Goal: Information Seeking & Learning: Check status

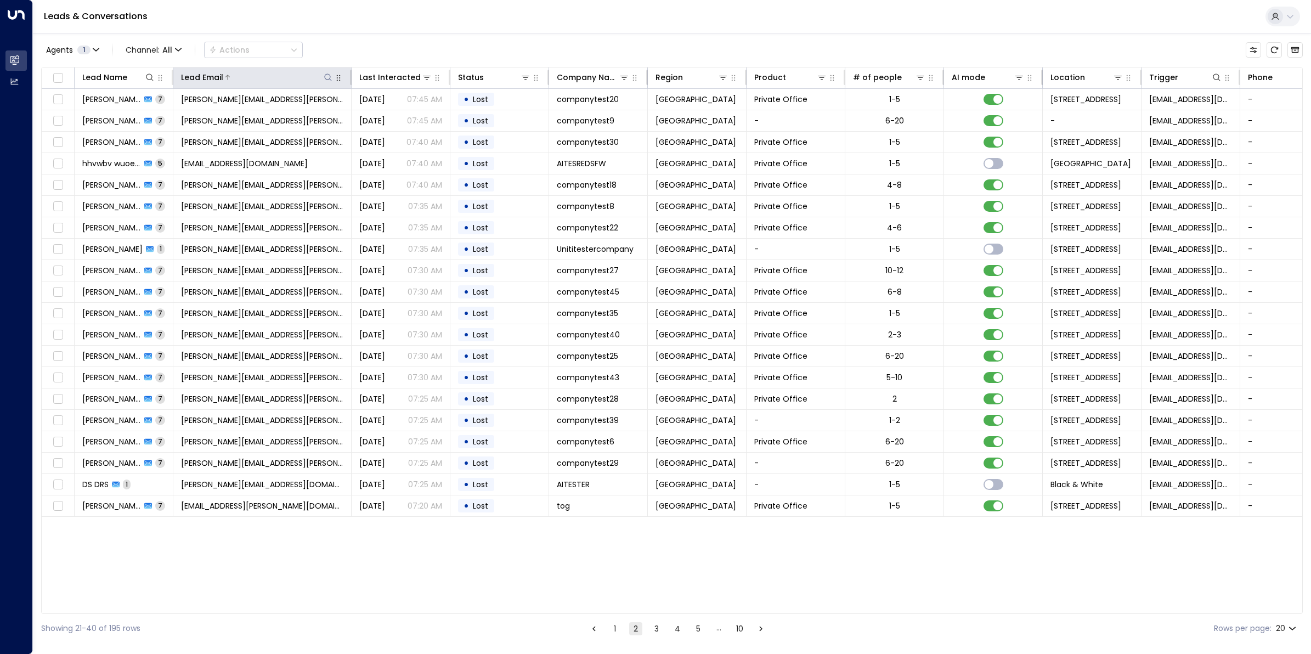
click at [318, 75] on div at bounding box center [278, 77] width 110 height 11
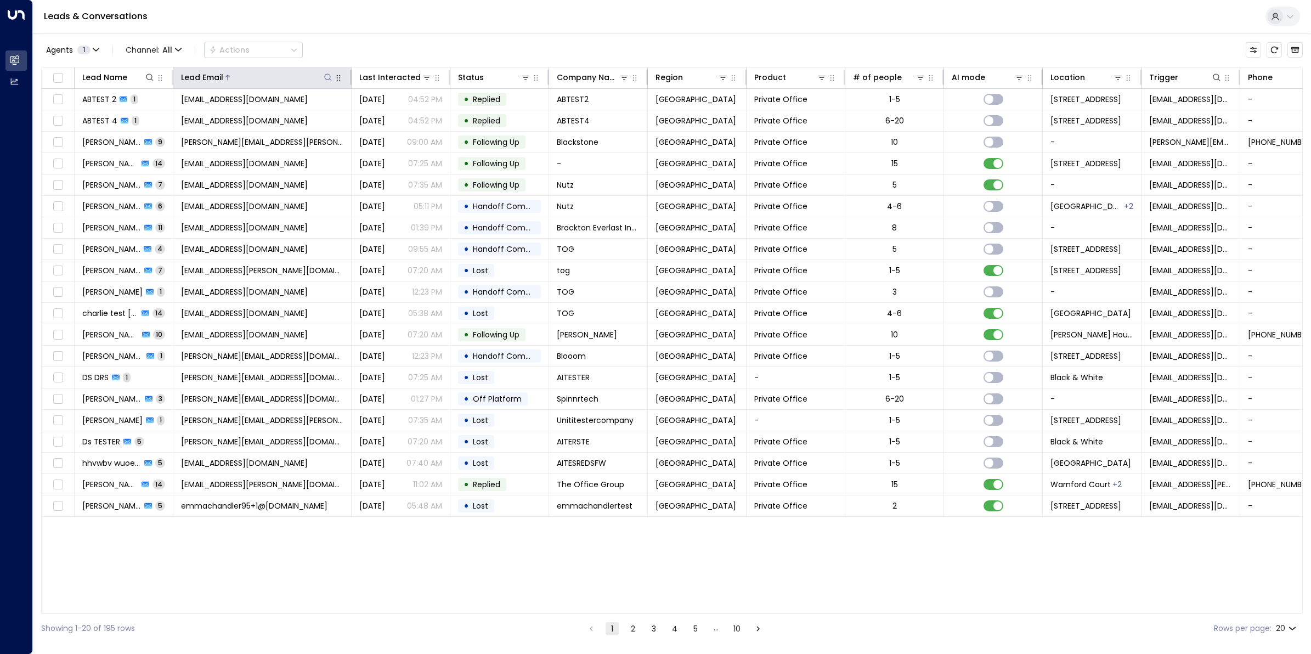
click at [327, 78] on icon at bounding box center [328, 77] width 9 height 9
type input "*********"
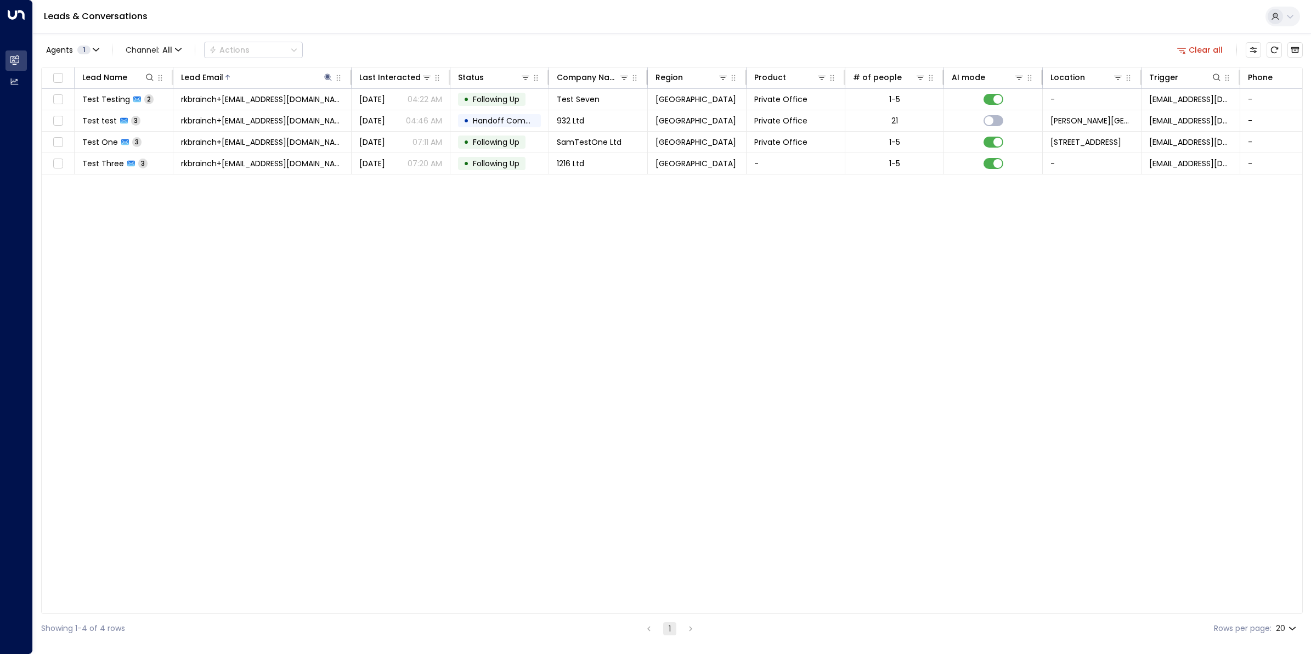
click at [470, 31] on div "Leads & Conversations" at bounding box center [672, 16] width 1278 height 33
click at [262, 166] on span "rkbrainch+[EMAIL_ADDRESS][DOMAIN_NAME]" at bounding box center [262, 163] width 162 height 11
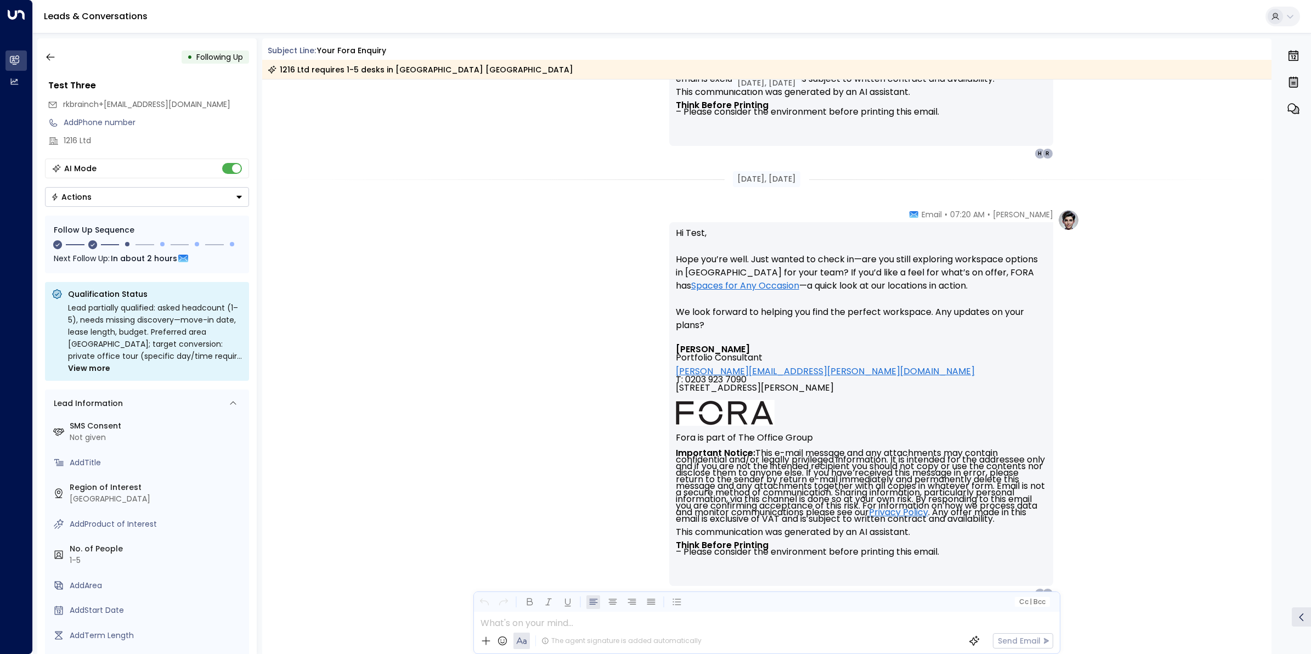
scroll to position [1164, 0]
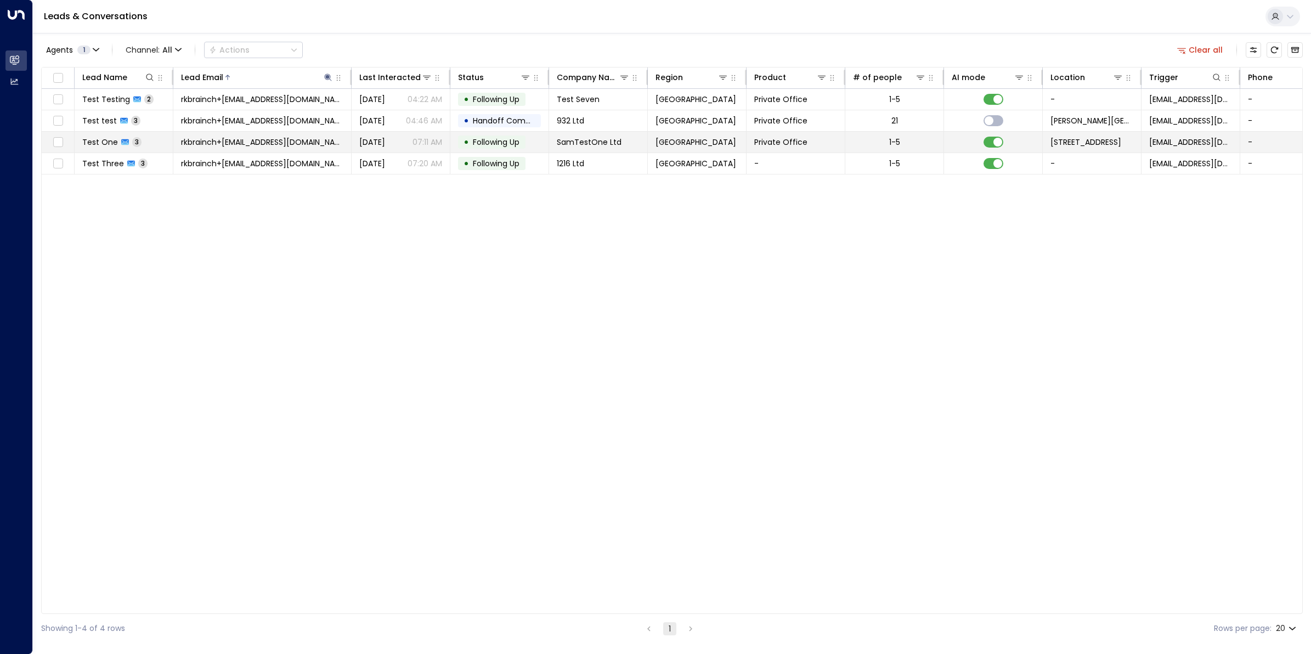
click at [267, 146] on span "rkbrainch+[EMAIL_ADDRESS][DOMAIN_NAME]" at bounding box center [262, 142] width 162 height 11
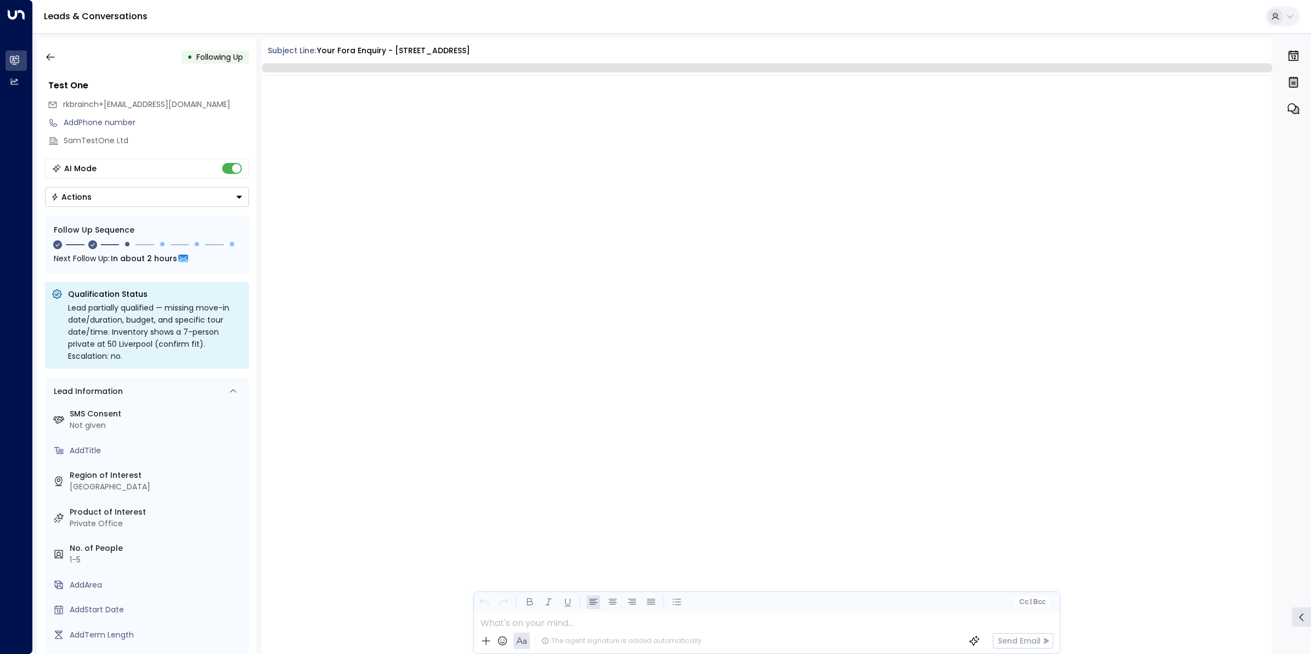
scroll to position [1204, 0]
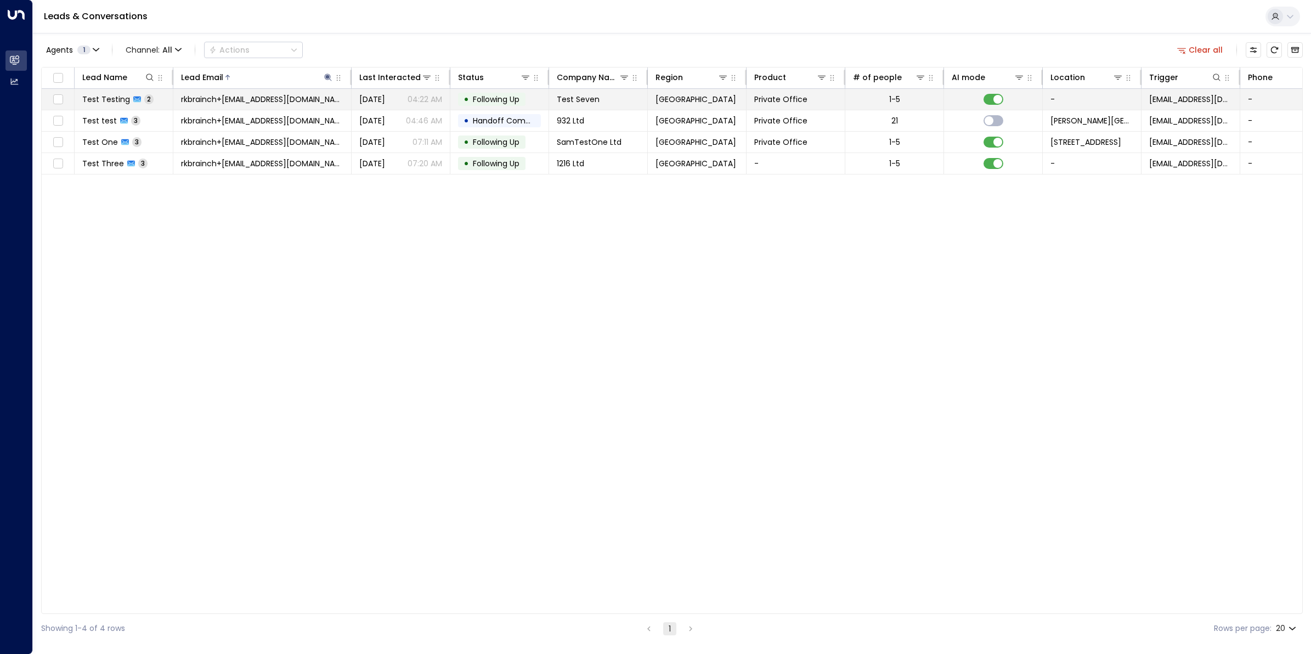
click at [259, 99] on span "rkbrainch+[EMAIL_ADDRESS][DOMAIN_NAME]" at bounding box center [262, 99] width 162 height 11
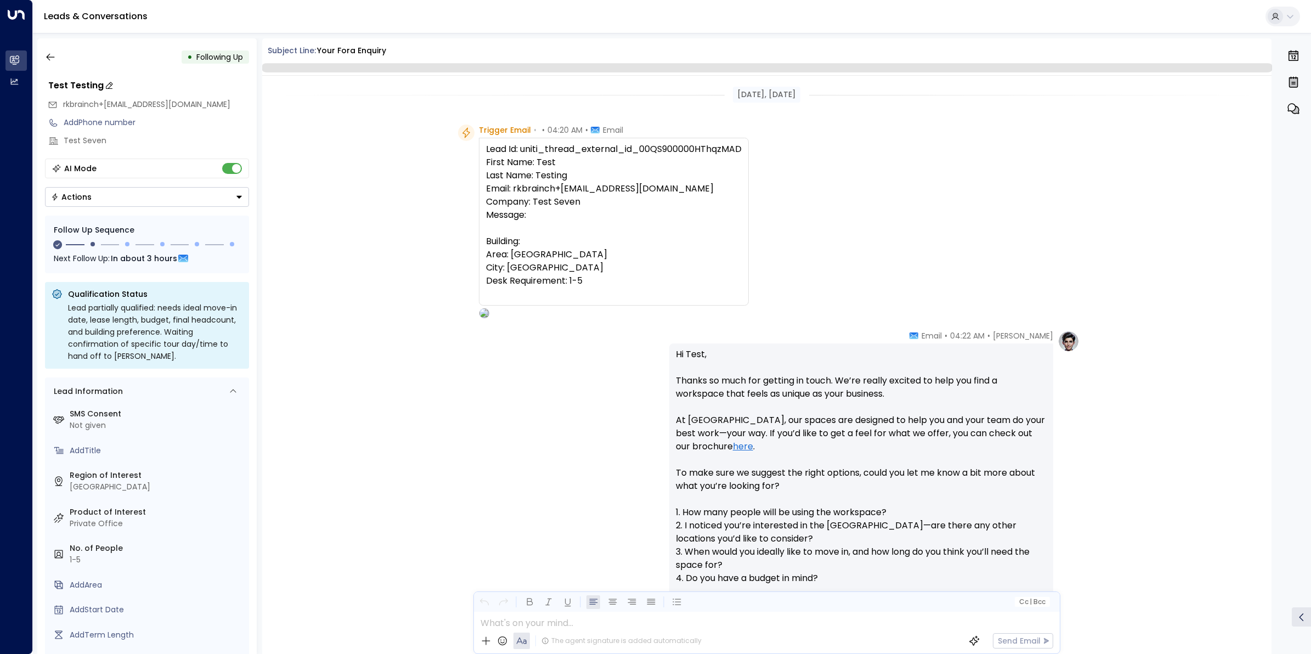
scroll to position [751, 0]
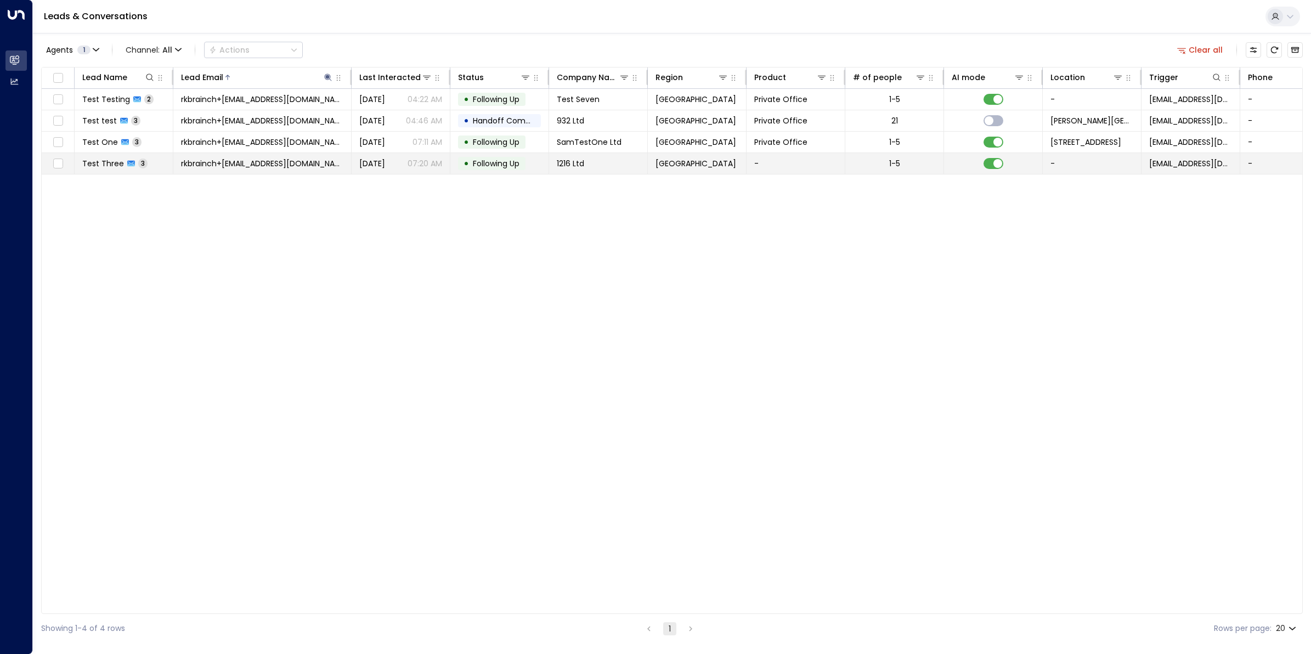
click at [97, 162] on span "Test Three" at bounding box center [103, 163] width 42 height 11
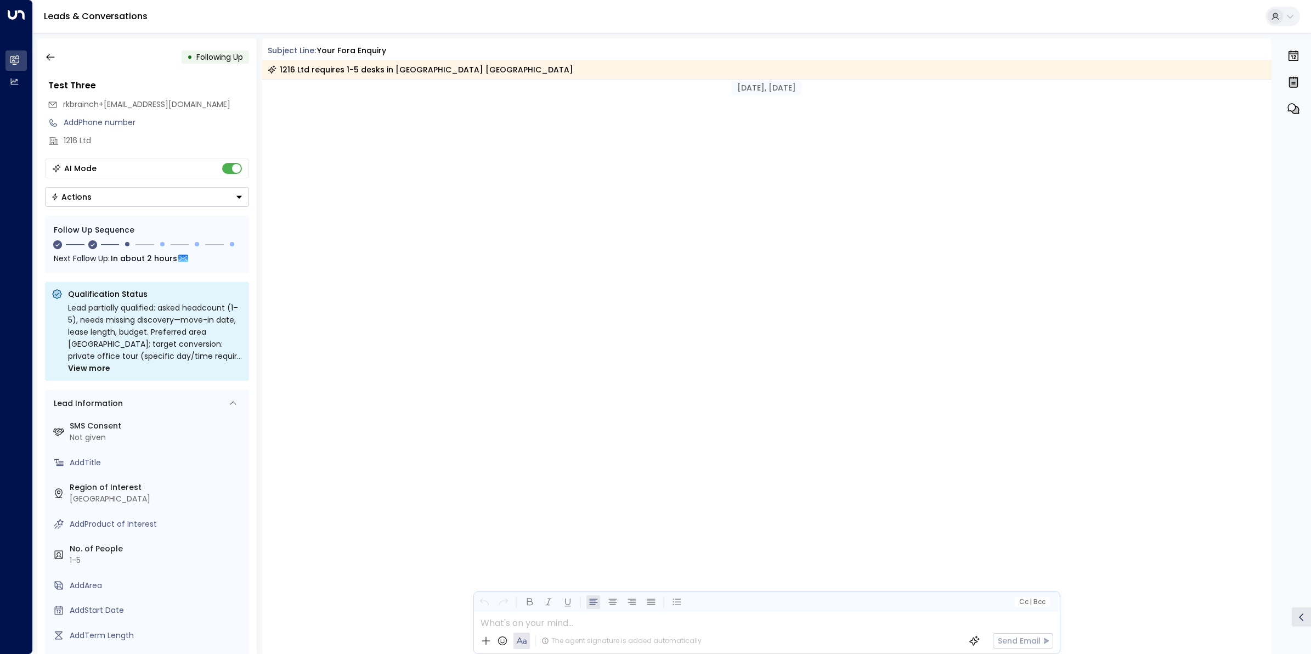
scroll to position [1208, 0]
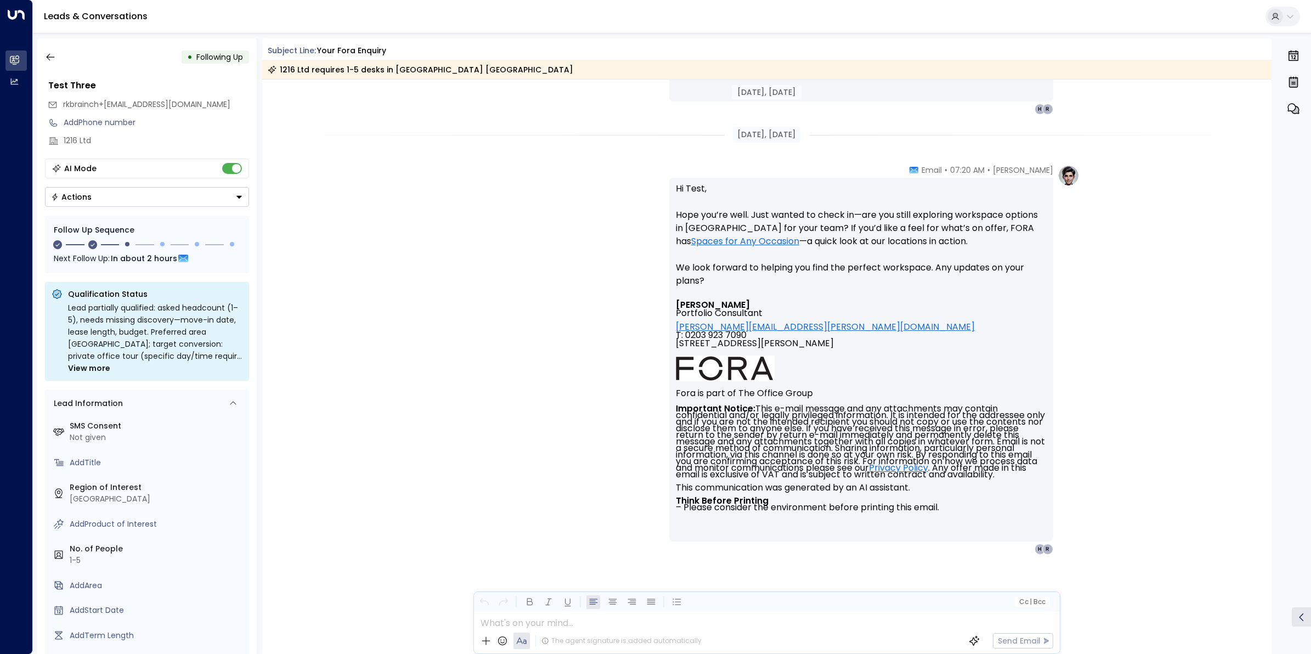
click at [714, 241] on link "Spaces for Any Occasion" at bounding box center [745, 241] width 108 height 13
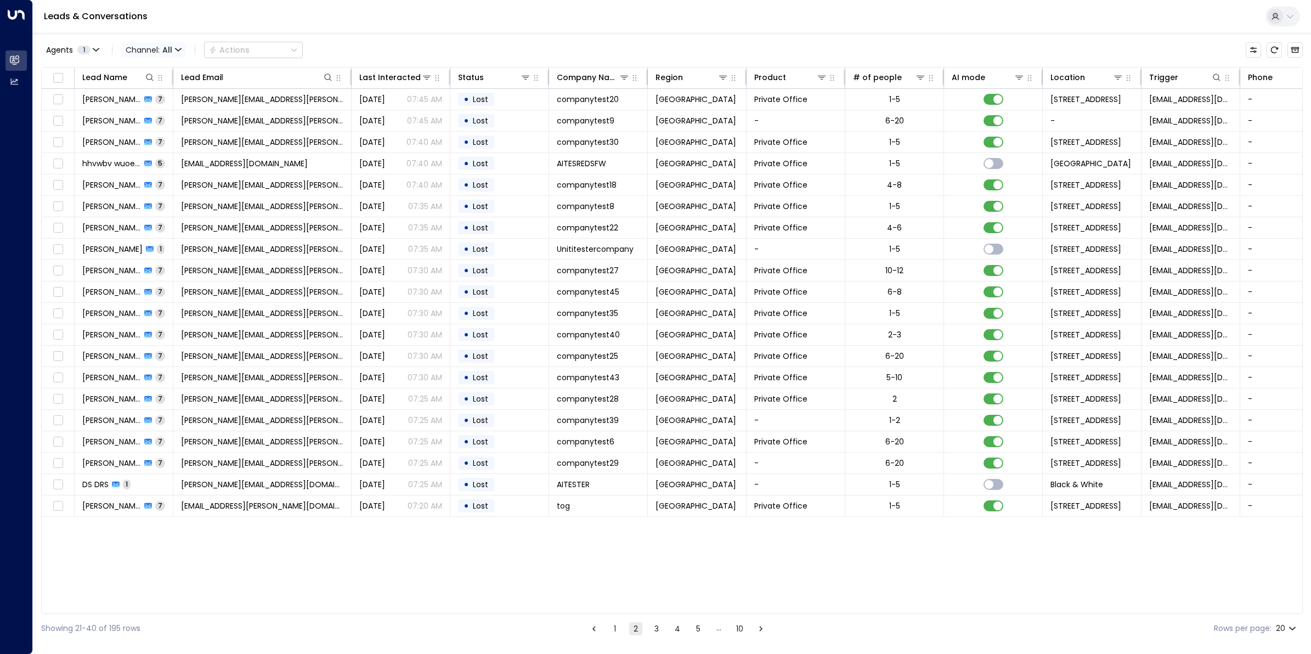
click at [184, 49] on span "Channel: All" at bounding box center [153, 49] width 65 height 15
click at [249, 45] on div at bounding box center [655, 327] width 1311 height 654
click at [324, 75] on icon at bounding box center [328, 77] width 9 height 9
type input "*********"
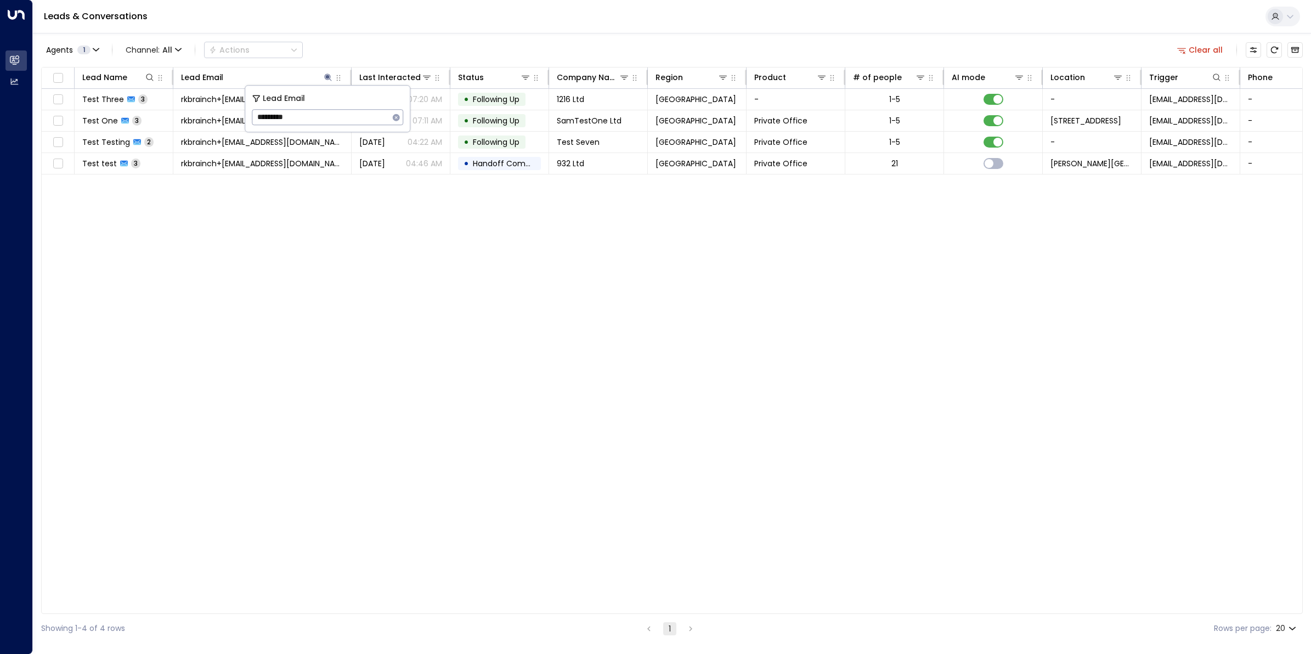
drag, startPoint x: 390, startPoint y: 285, endPoint x: 401, endPoint y: 254, distance: 33.0
click at [391, 285] on div "Lead Name Lead Email Last Interacted Status Company Name Region Product # of pe…" at bounding box center [672, 340] width 1262 height 547
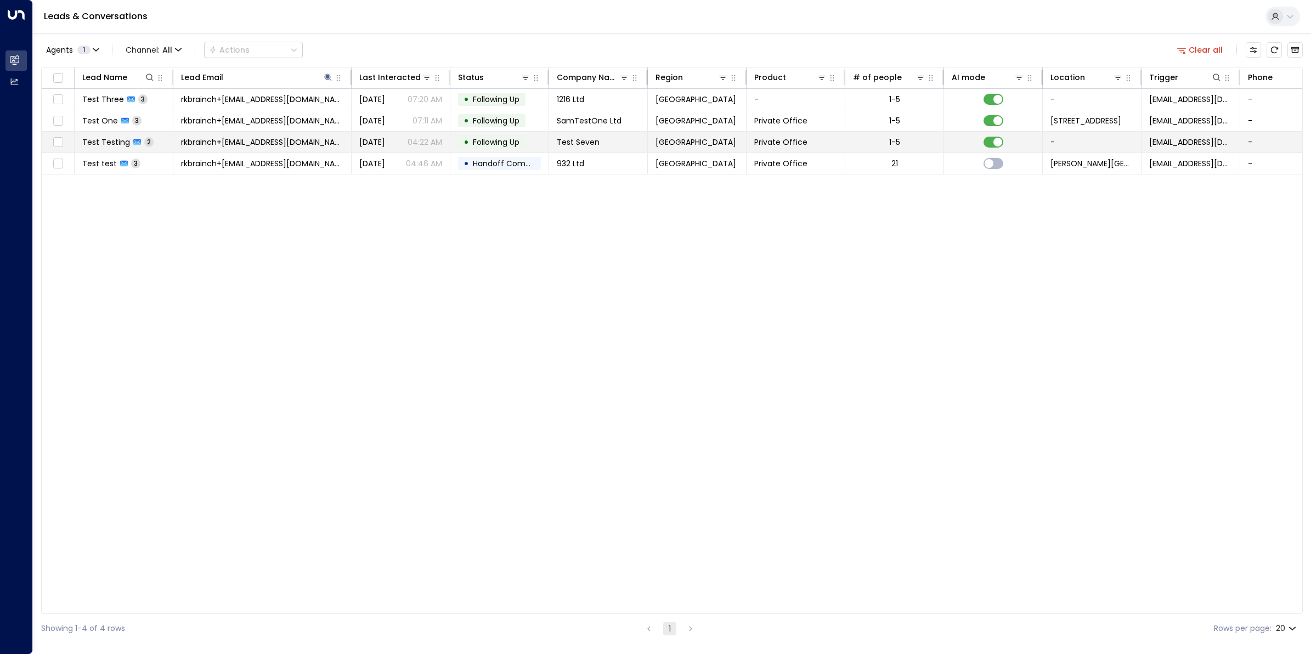
click at [121, 140] on span "Test Testing" at bounding box center [106, 142] width 48 height 11
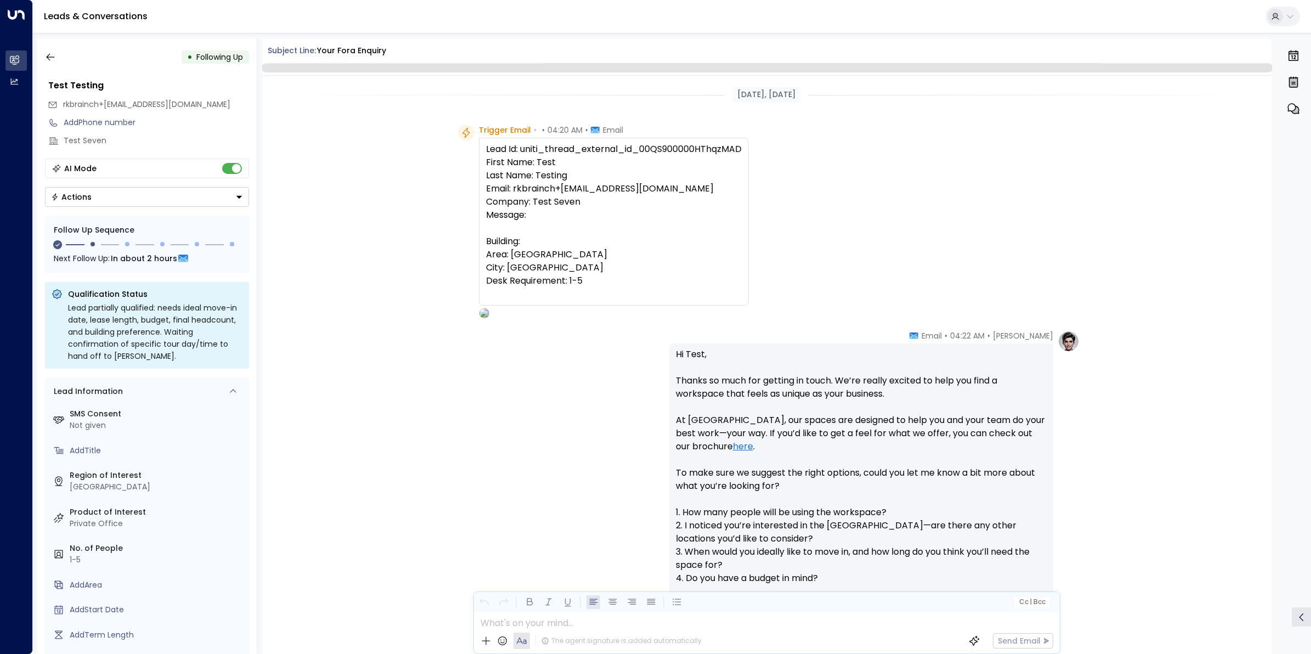
scroll to position [731, 0]
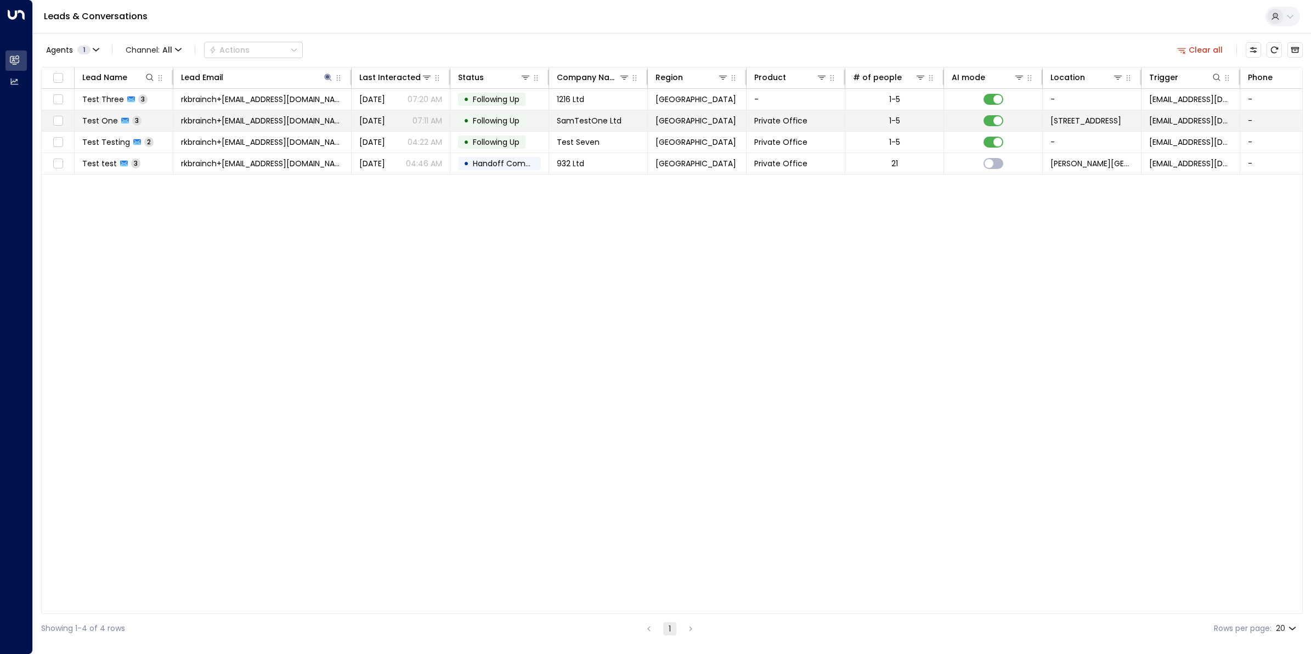
click at [225, 117] on span "rkbrainch+[EMAIL_ADDRESS][DOMAIN_NAME]" at bounding box center [262, 120] width 162 height 11
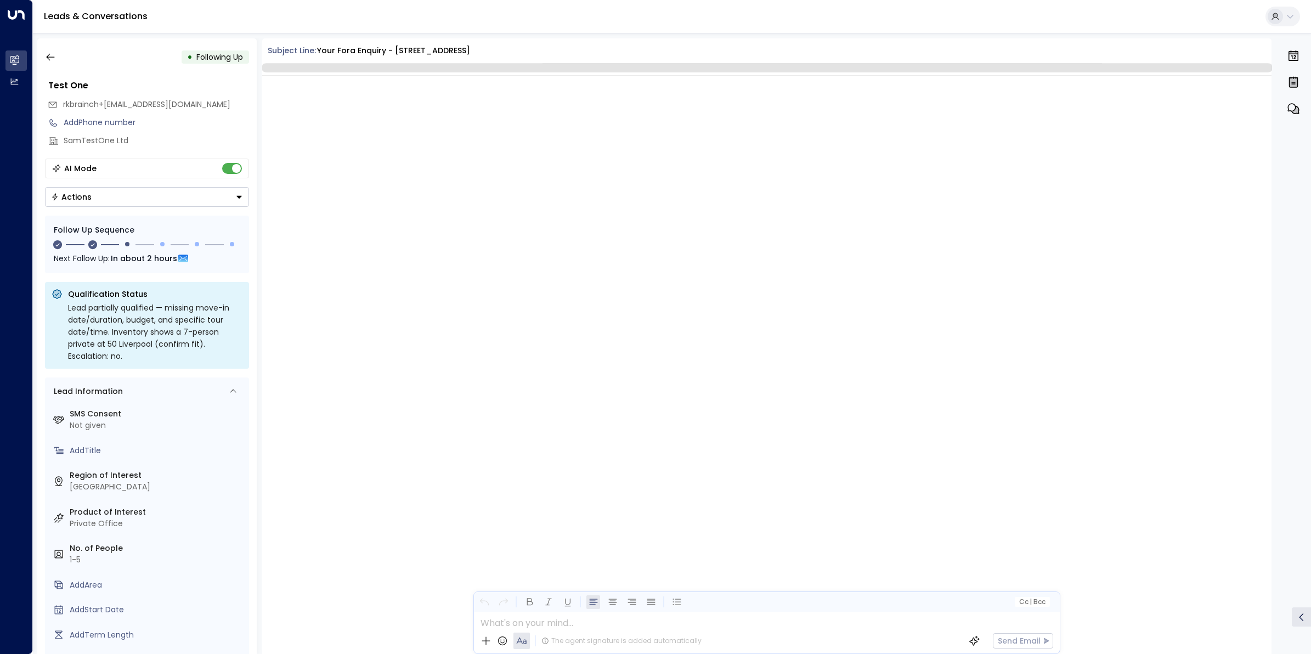
scroll to position [1183, 0]
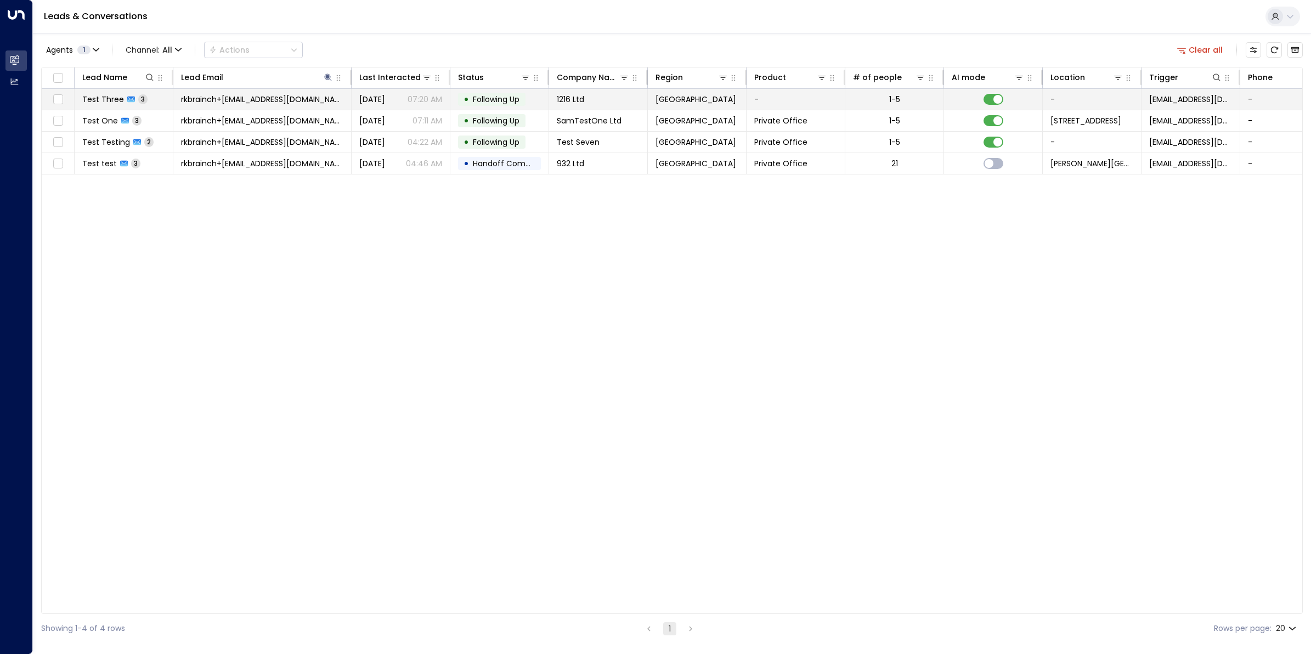
click at [190, 92] on td "rkbrainch+[EMAIL_ADDRESS][DOMAIN_NAME]" at bounding box center [262, 99] width 178 height 21
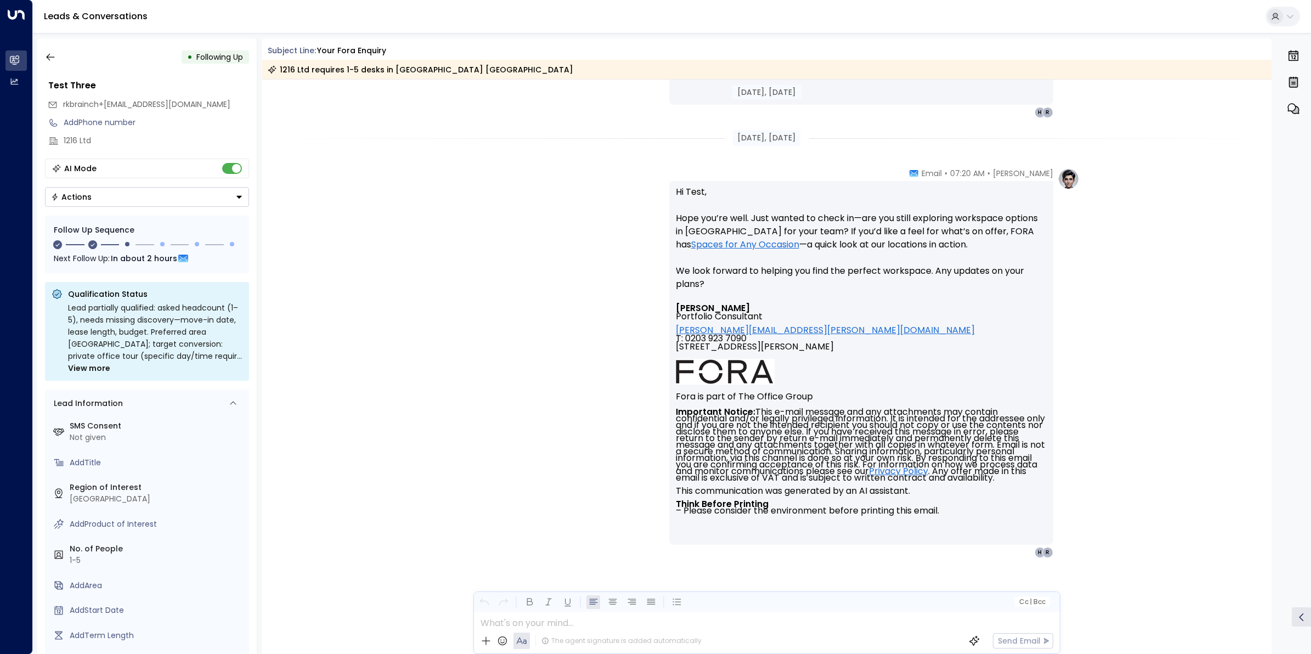
scroll to position [793, 0]
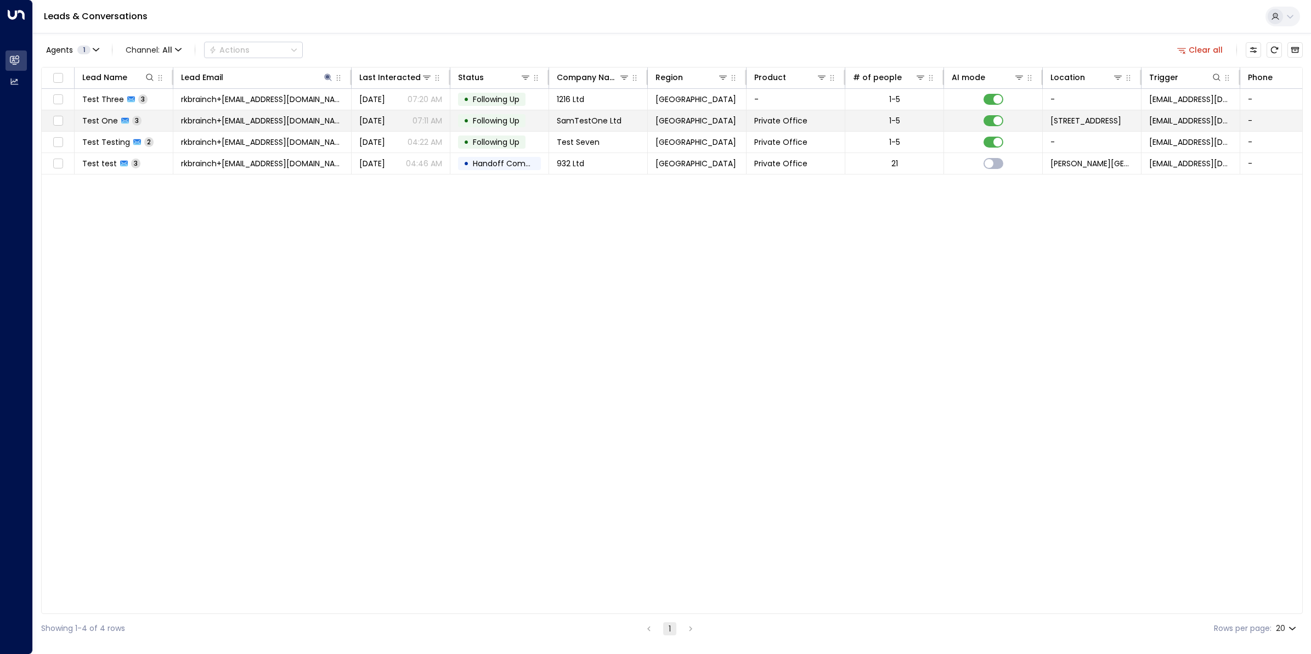
click at [110, 119] on span "Test One" at bounding box center [100, 120] width 36 height 11
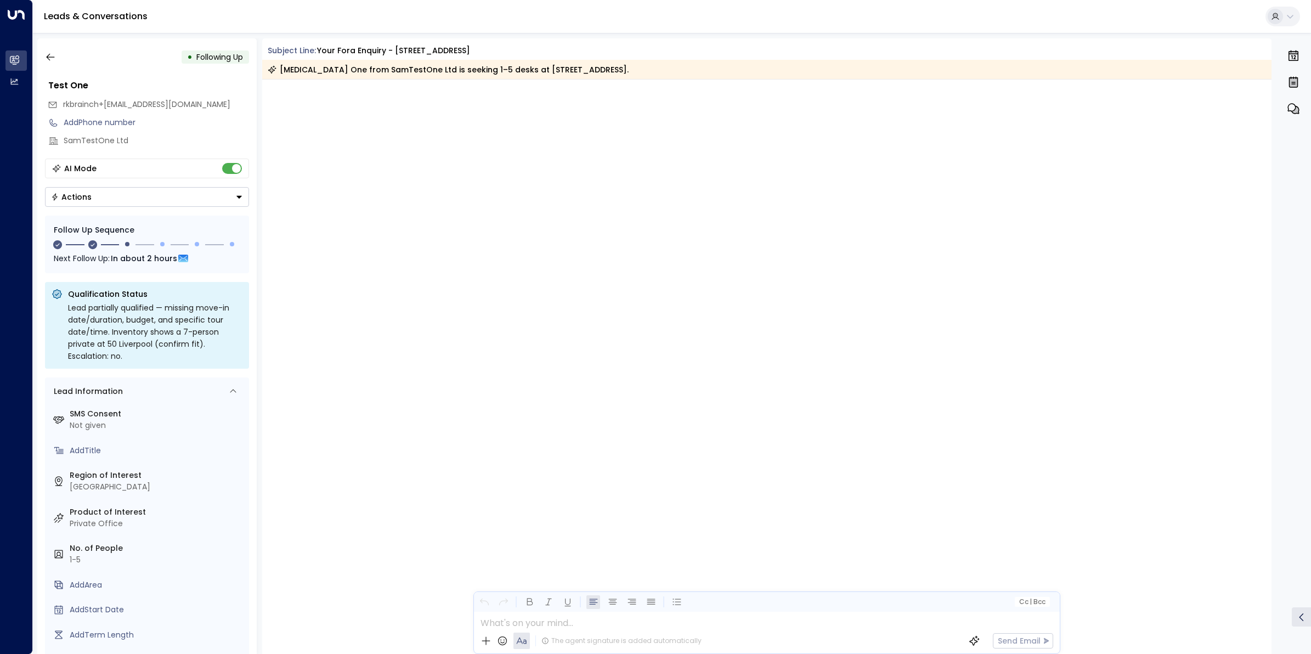
scroll to position [1167, 0]
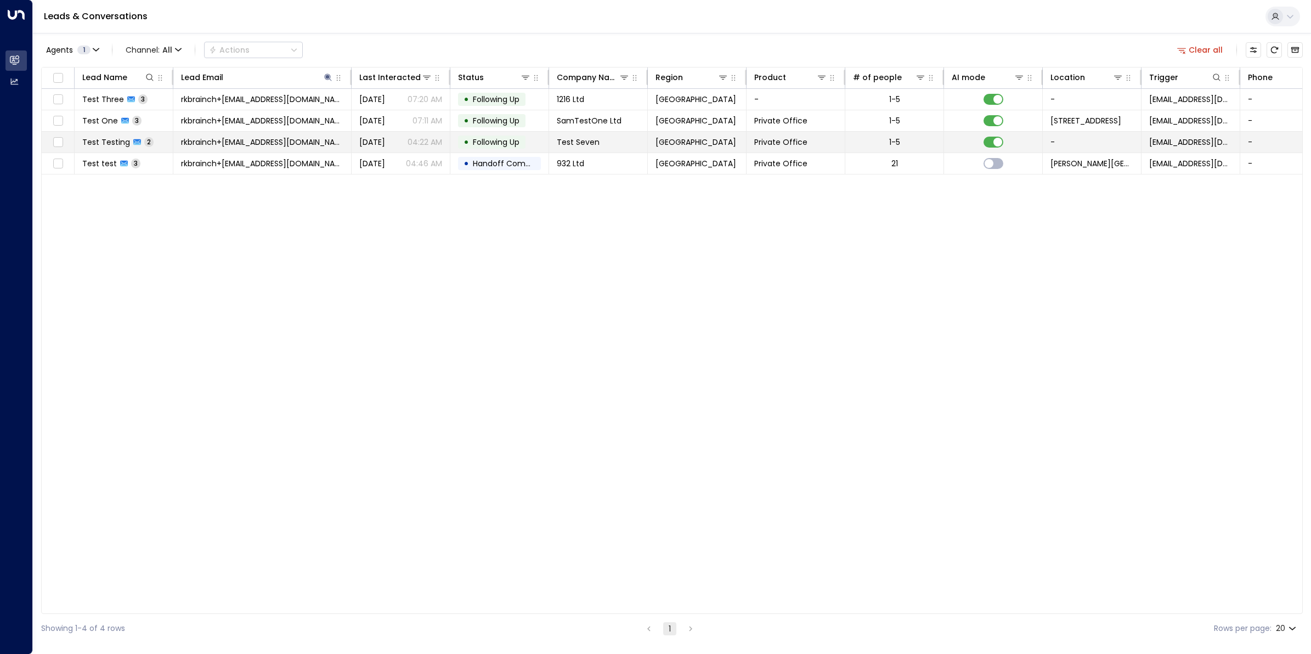
click at [115, 140] on span "Test Testing" at bounding box center [106, 142] width 48 height 11
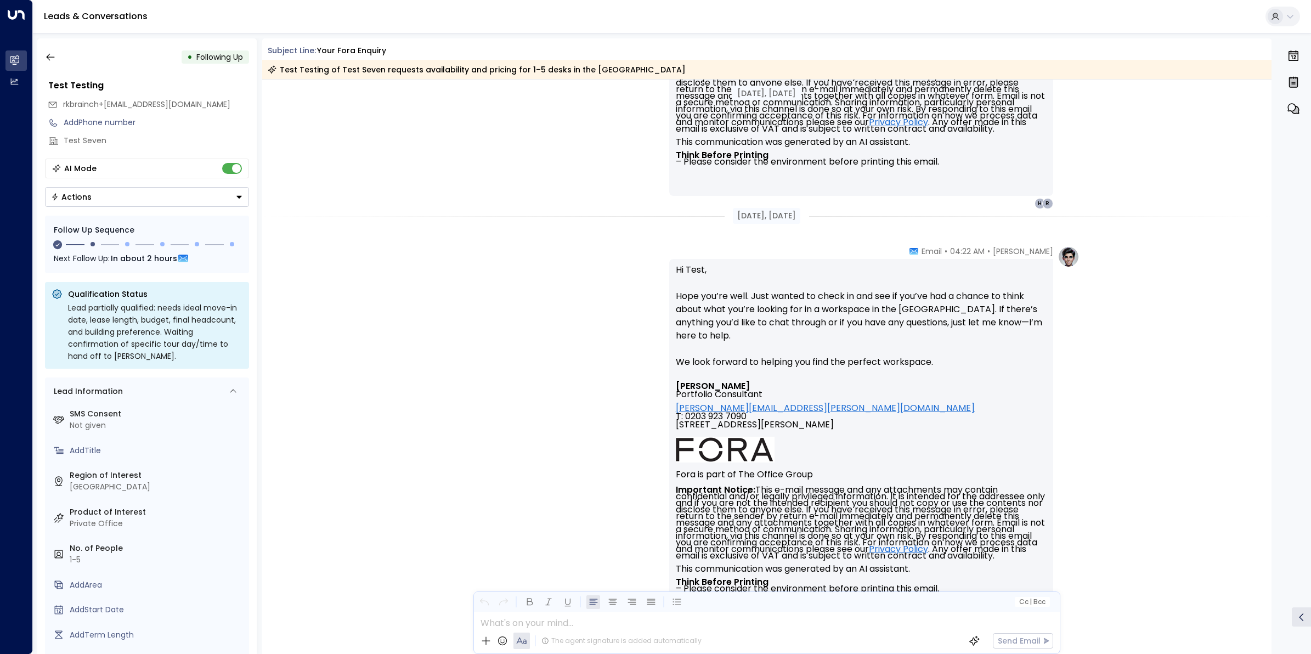
scroll to position [676, 0]
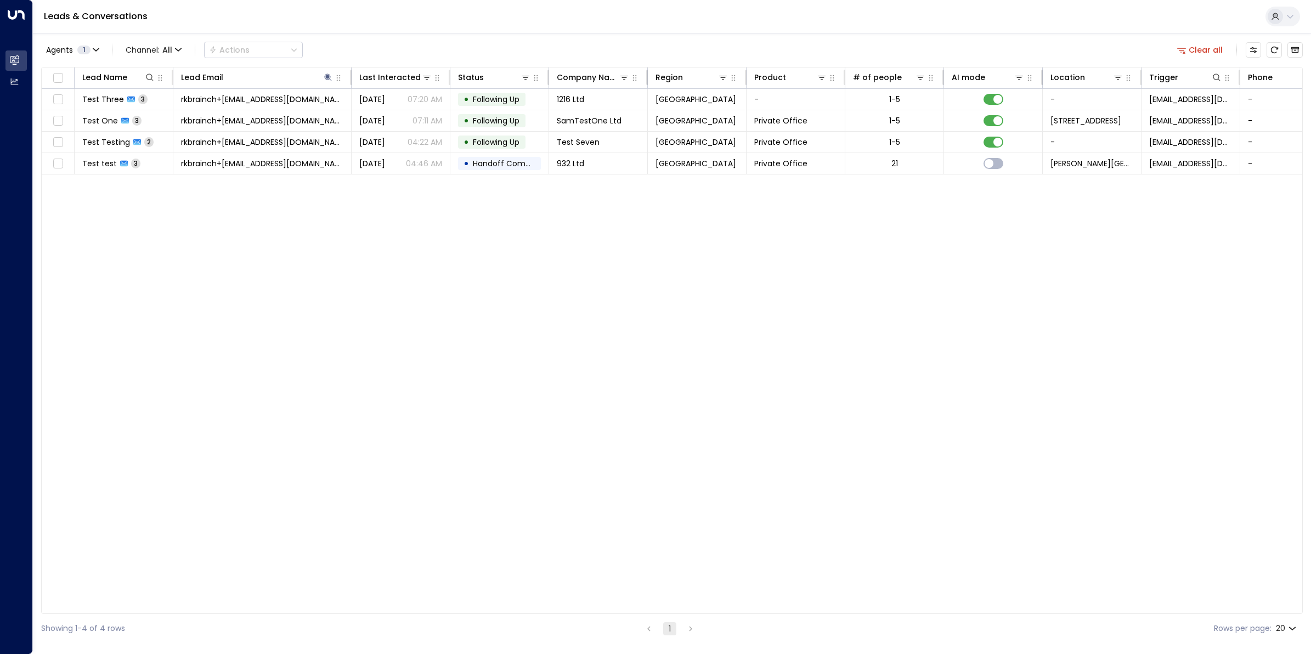
drag, startPoint x: 217, startPoint y: 272, endPoint x: 193, endPoint y: 229, distance: 48.9
click at [217, 272] on div "Lead Name Lead Email Last Interacted Status Company Name Region Product # of pe…" at bounding box center [672, 340] width 1262 height 547
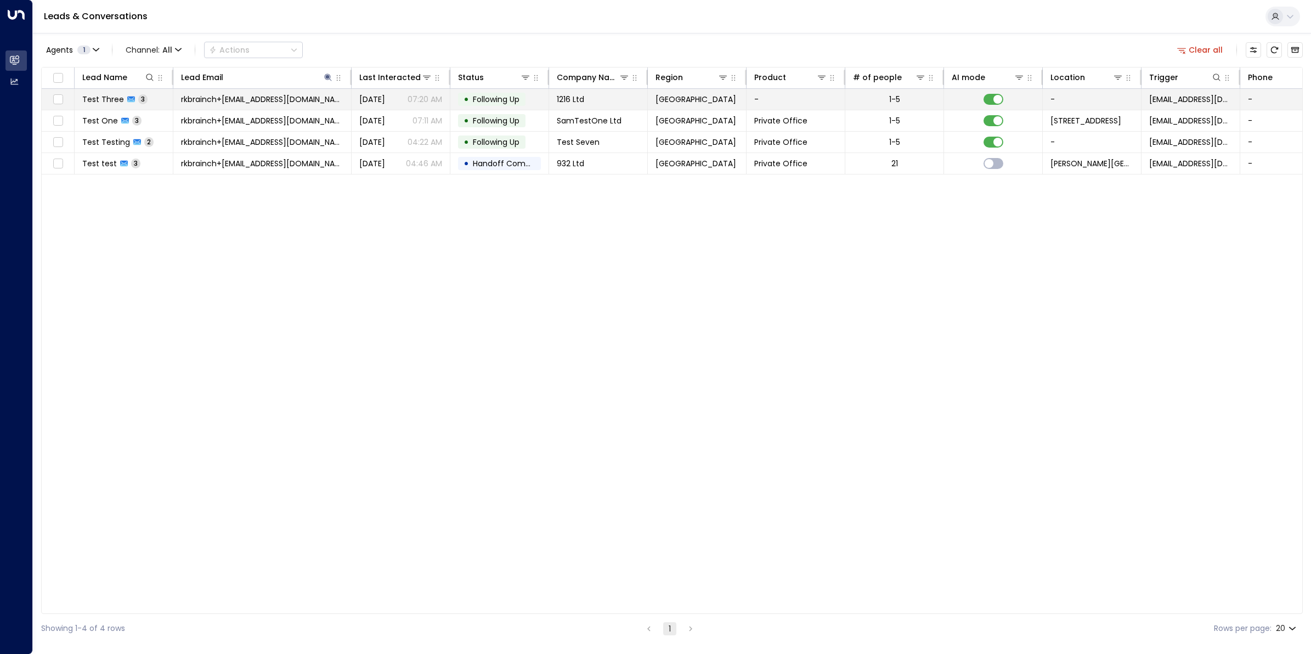
click at [107, 105] on span "Test Three" at bounding box center [103, 99] width 42 height 11
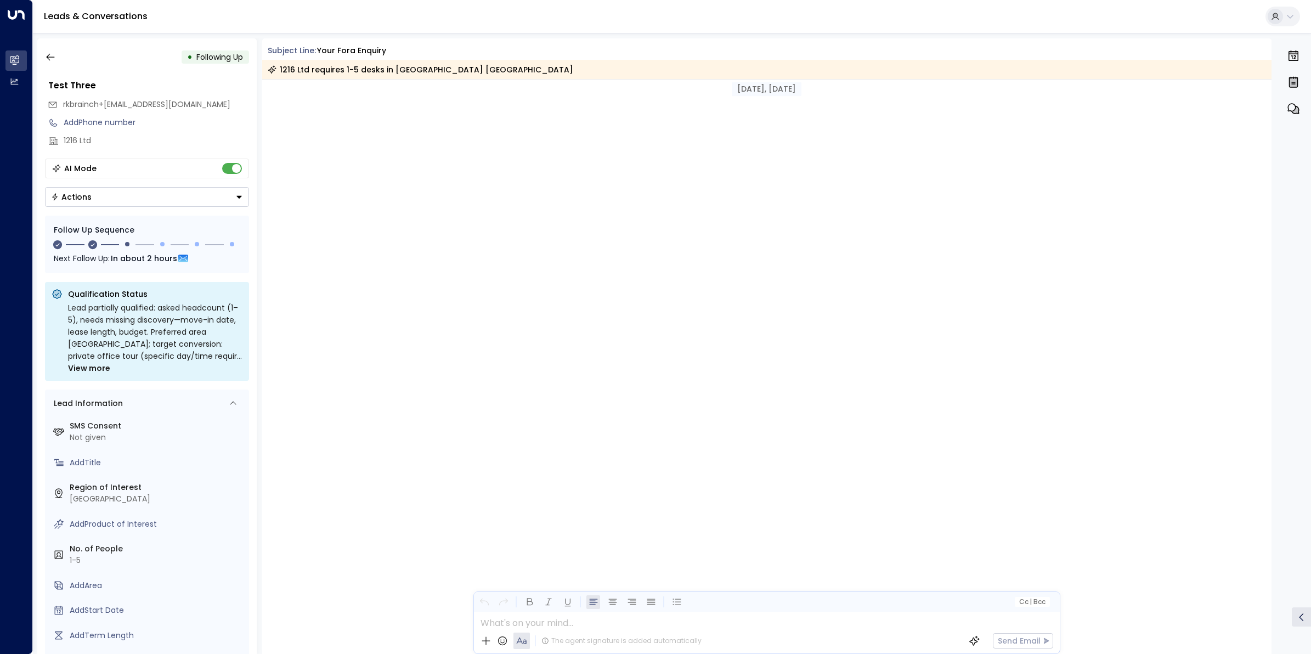
scroll to position [1167, 0]
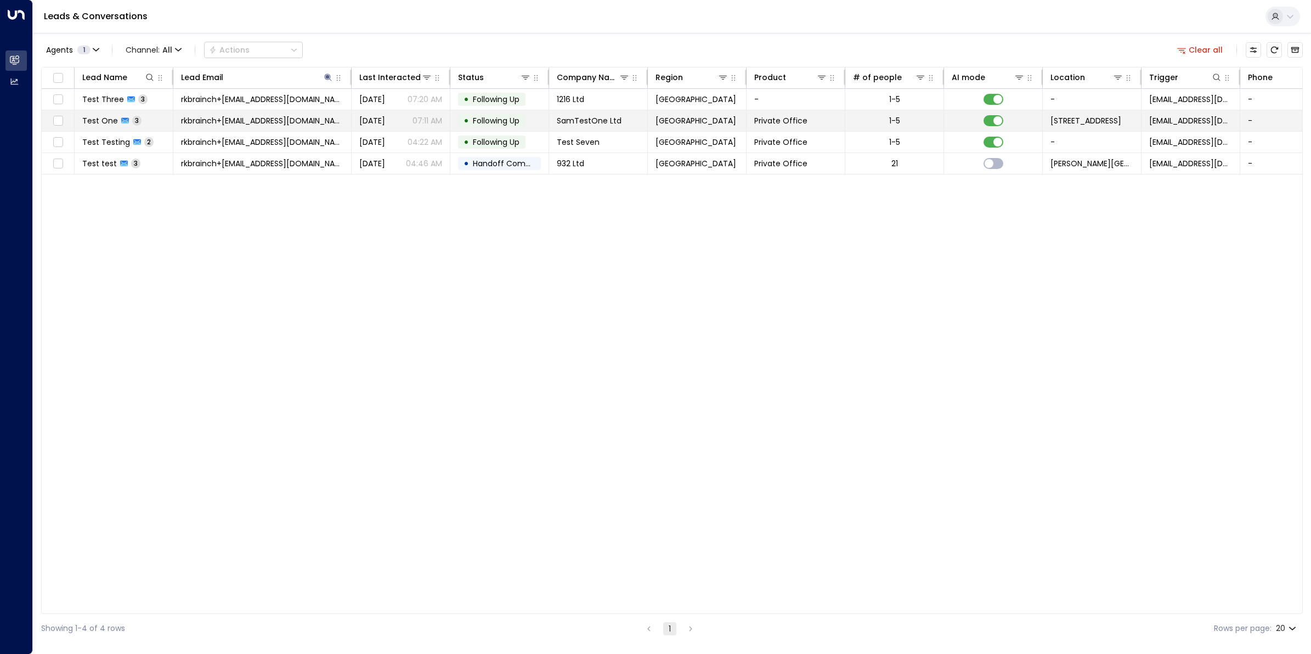
click at [212, 116] on span "rkbrainch+[EMAIL_ADDRESS][DOMAIN_NAME]" at bounding box center [262, 120] width 162 height 11
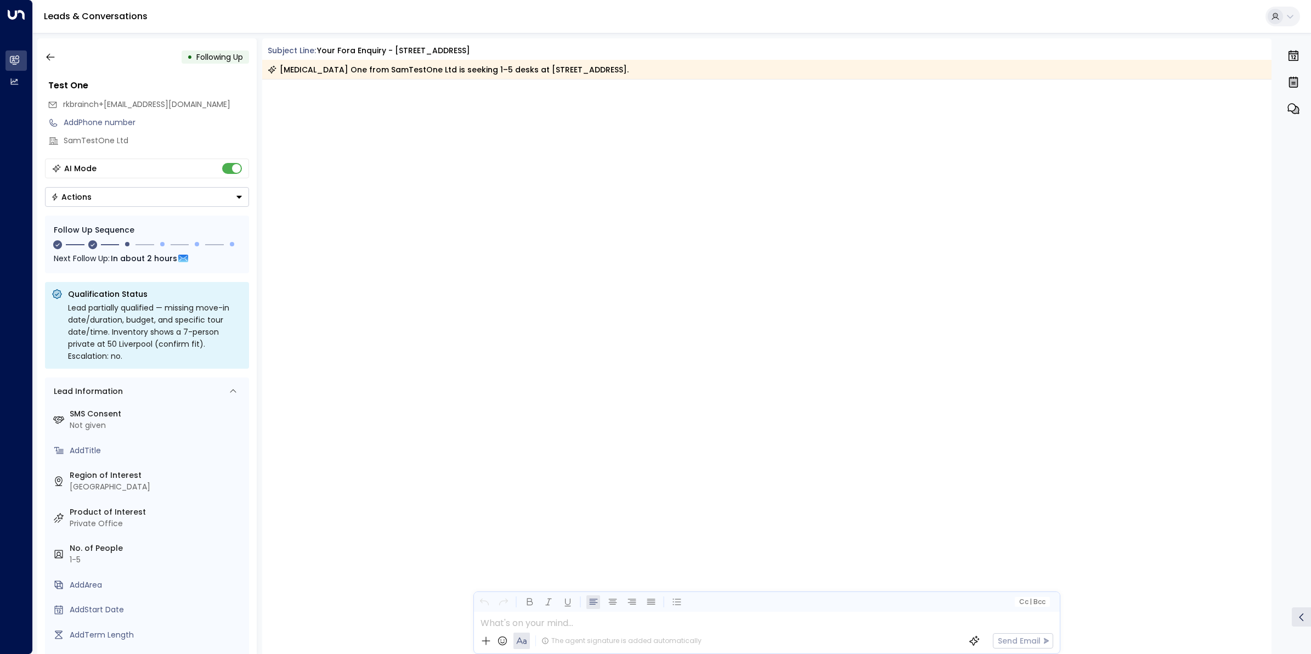
scroll to position [1202, 0]
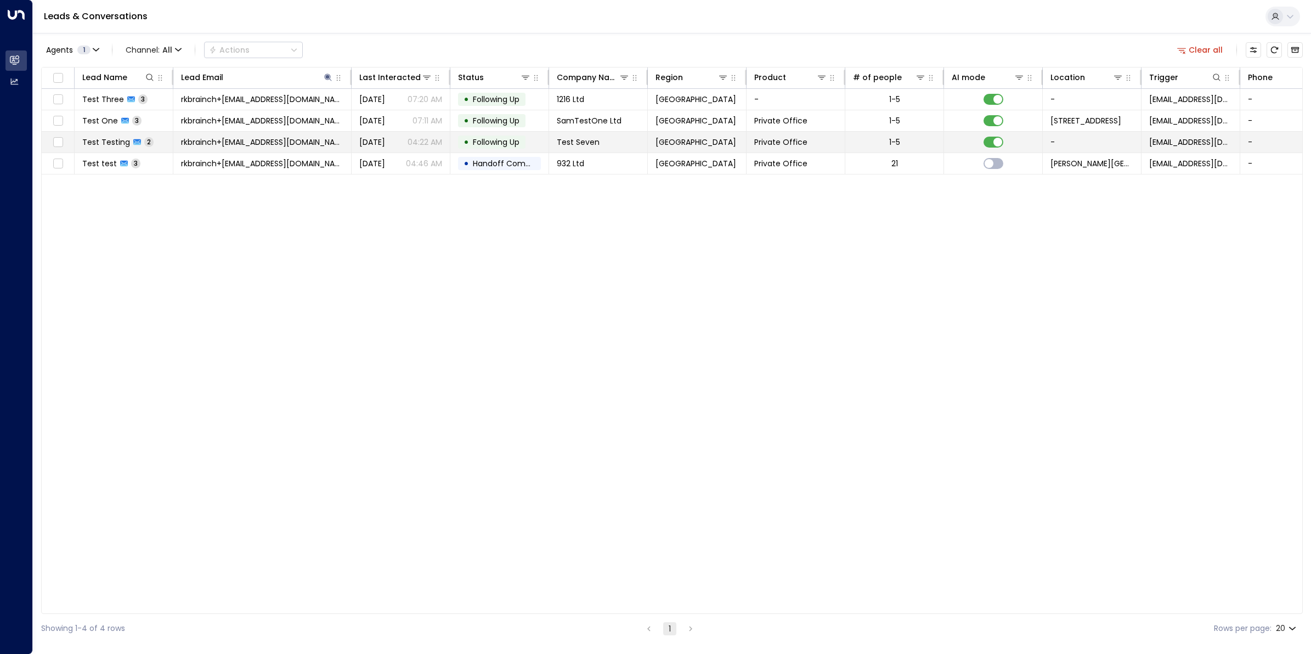
click at [95, 143] on span "Test Testing" at bounding box center [106, 142] width 48 height 11
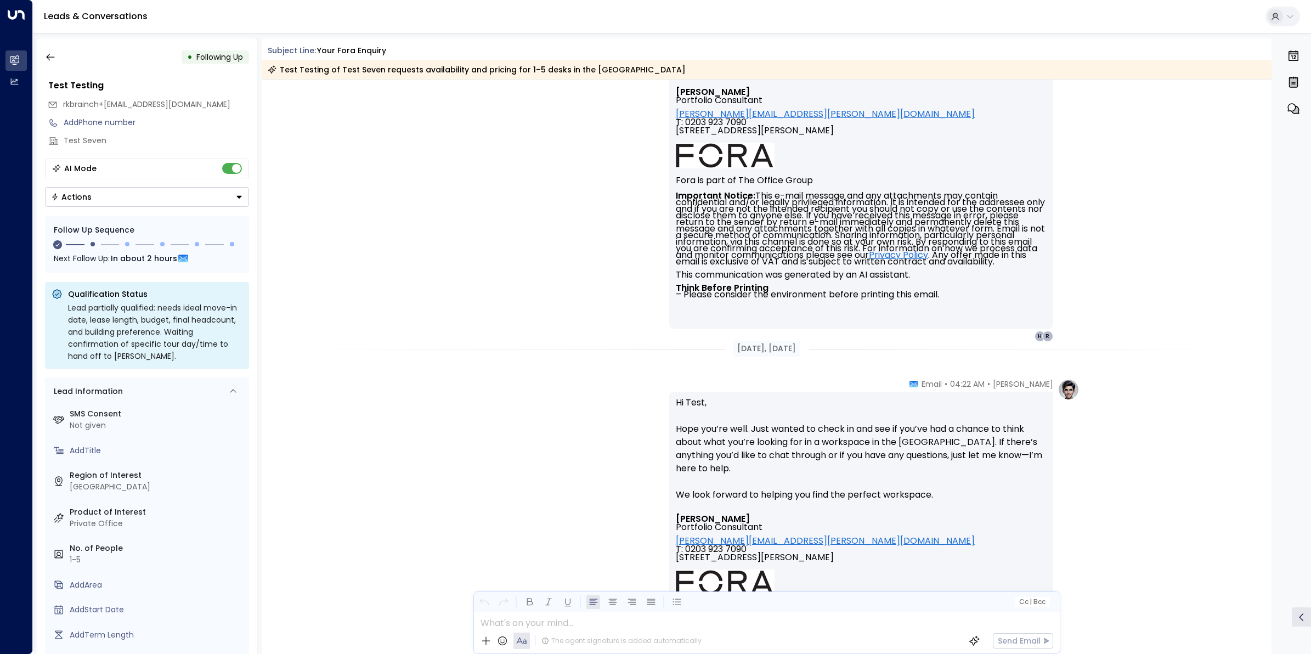
scroll to position [754, 0]
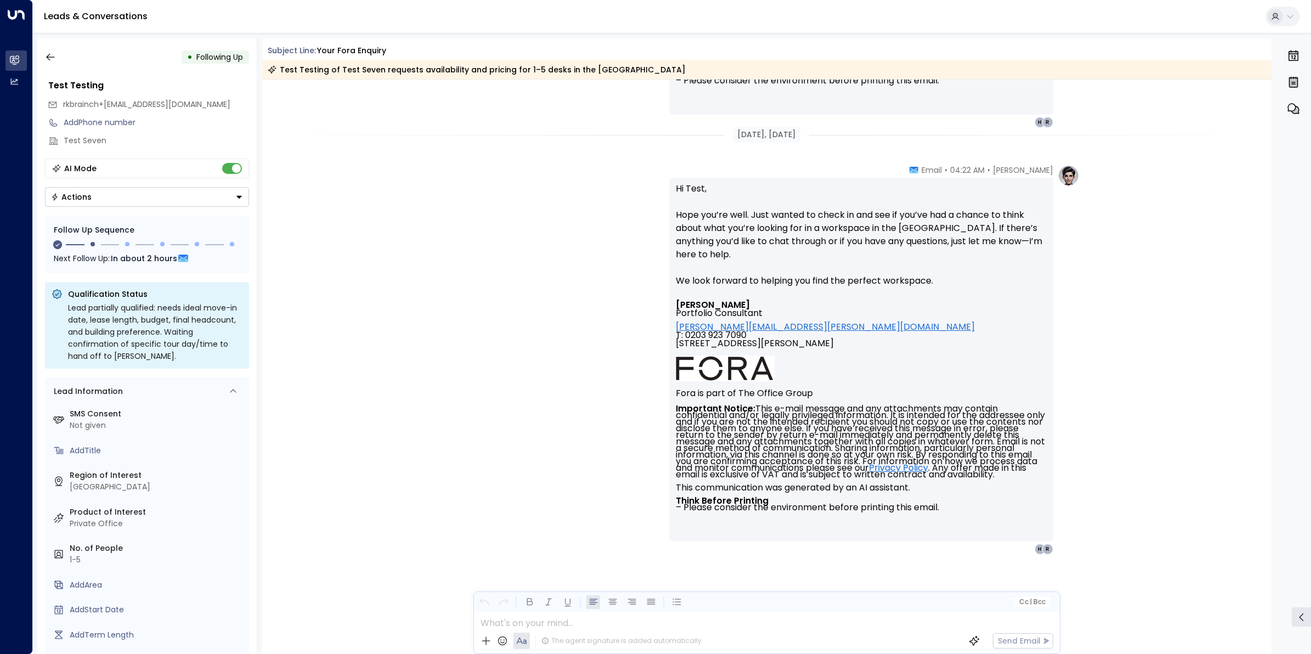
drag, startPoint x: 372, startPoint y: 414, endPoint x: 388, endPoint y: 341, distance: 74.7
click at [372, 414] on div "Eva Fitzgerald • 04:22 AM • Email Hi Test, Hope you’re well. Just wanted to che…" at bounding box center [767, 415] width 1010 height 500
click at [52, 56] on icon "button" at bounding box center [50, 57] width 11 height 11
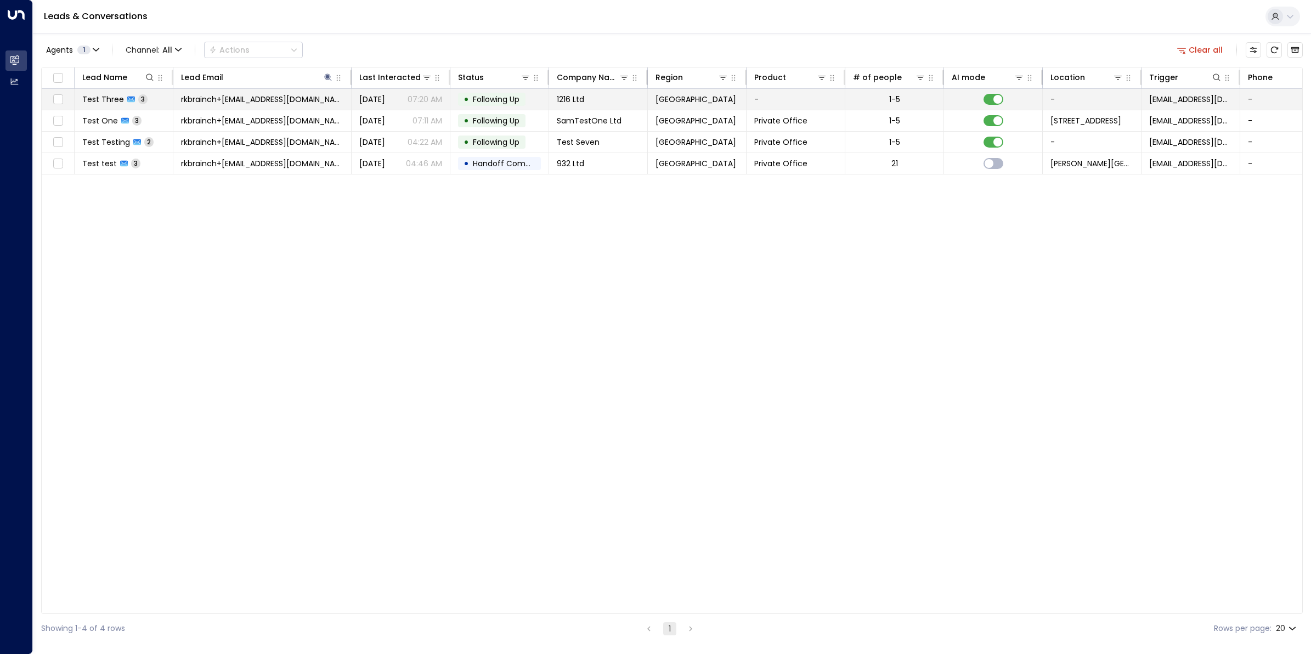
click at [229, 103] on span "rkbrainch+[EMAIL_ADDRESS][DOMAIN_NAME]" at bounding box center [262, 99] width 162 height 11
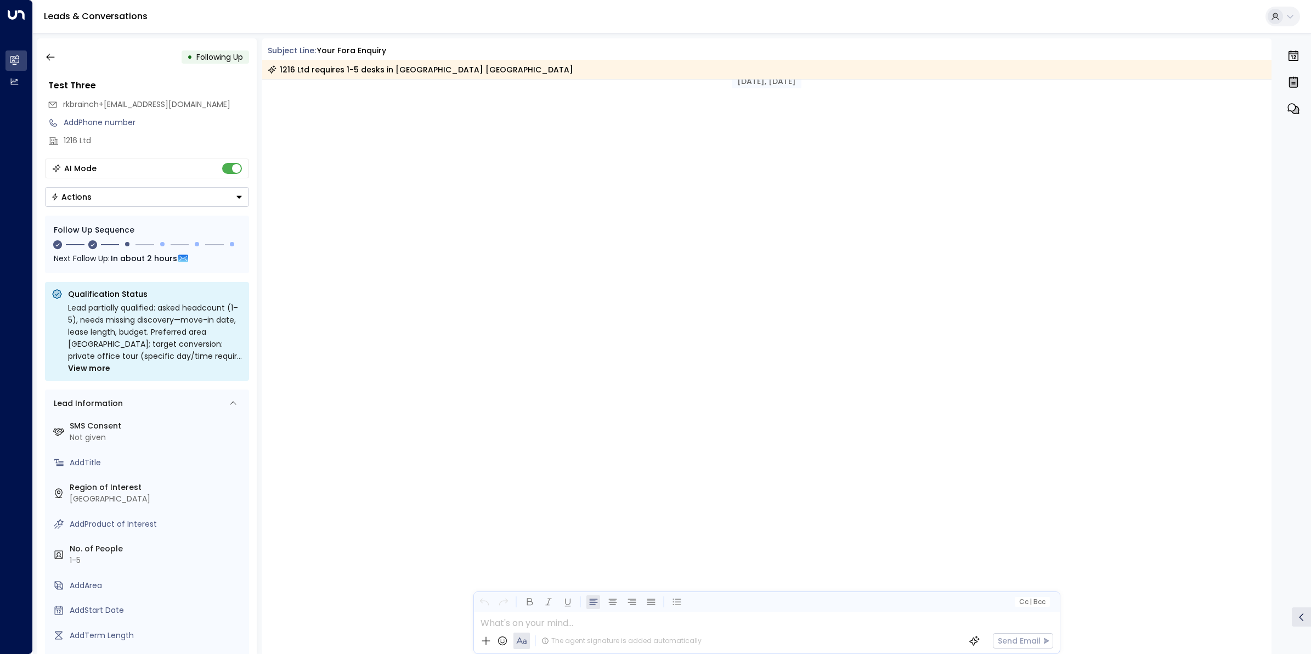
scroll to position [1208, 0]
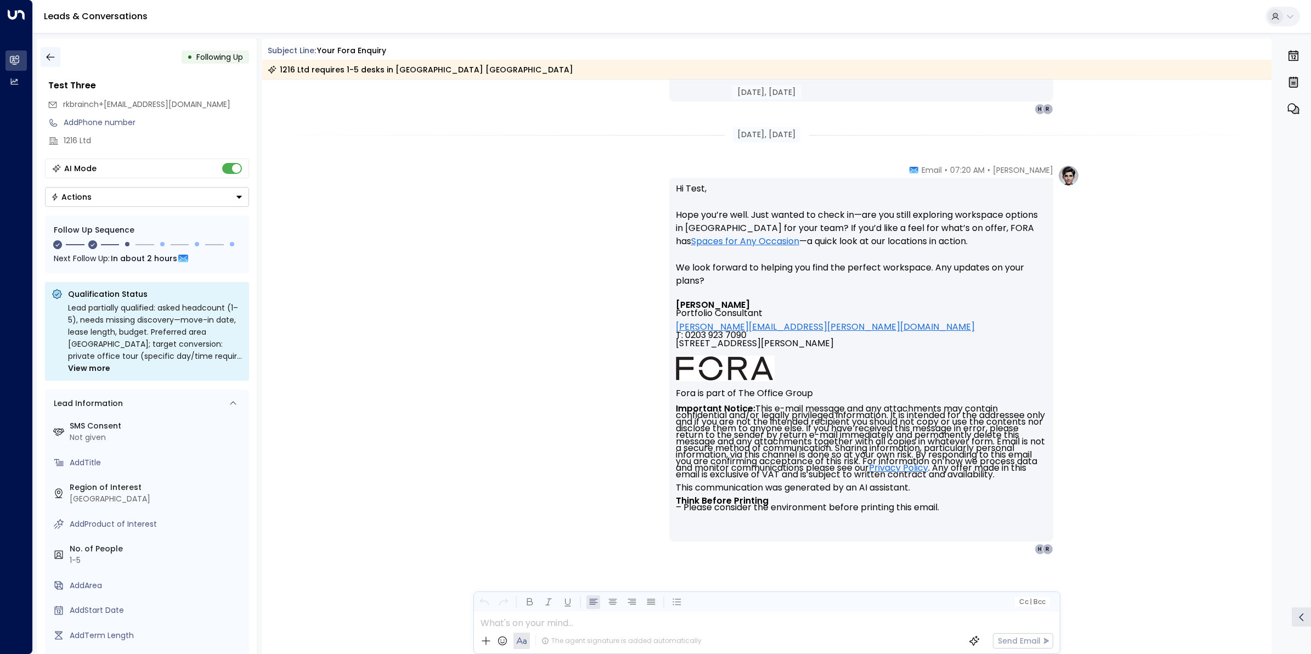
click at [50, 55] on icon "button" at bounding box center [50, 57] width 11 height 11
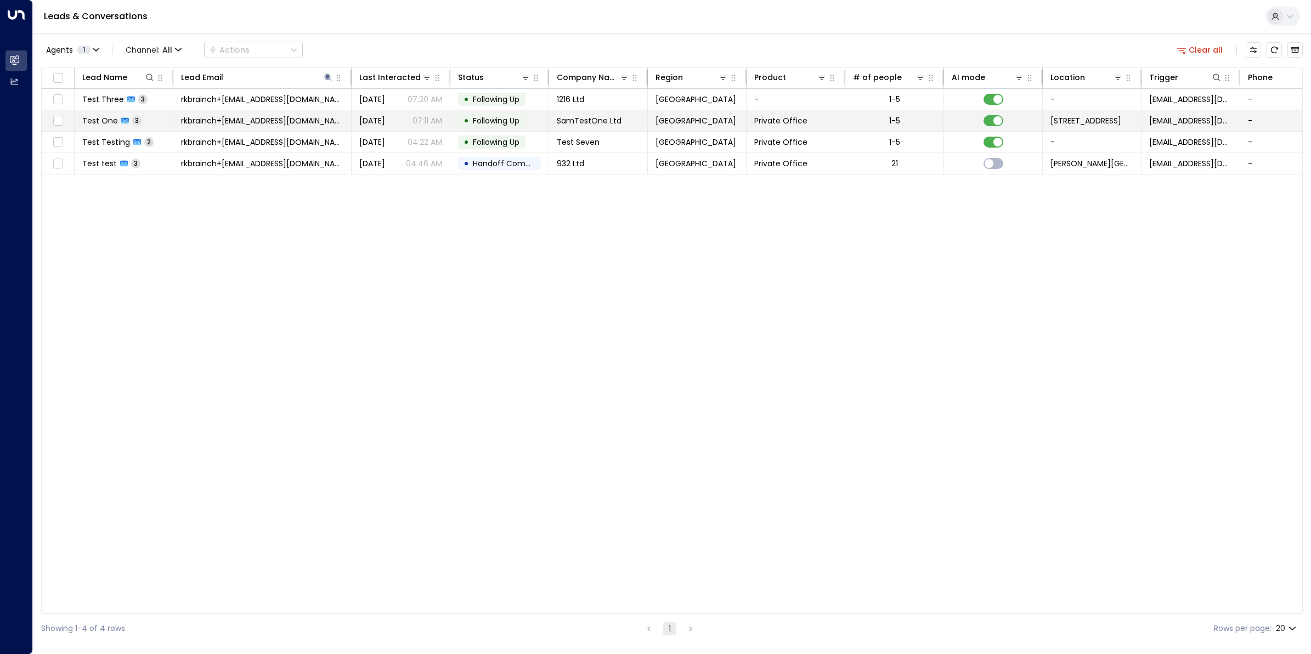
click at [122, 121] on icon at bounding box center [125, 121] width 8 height 6
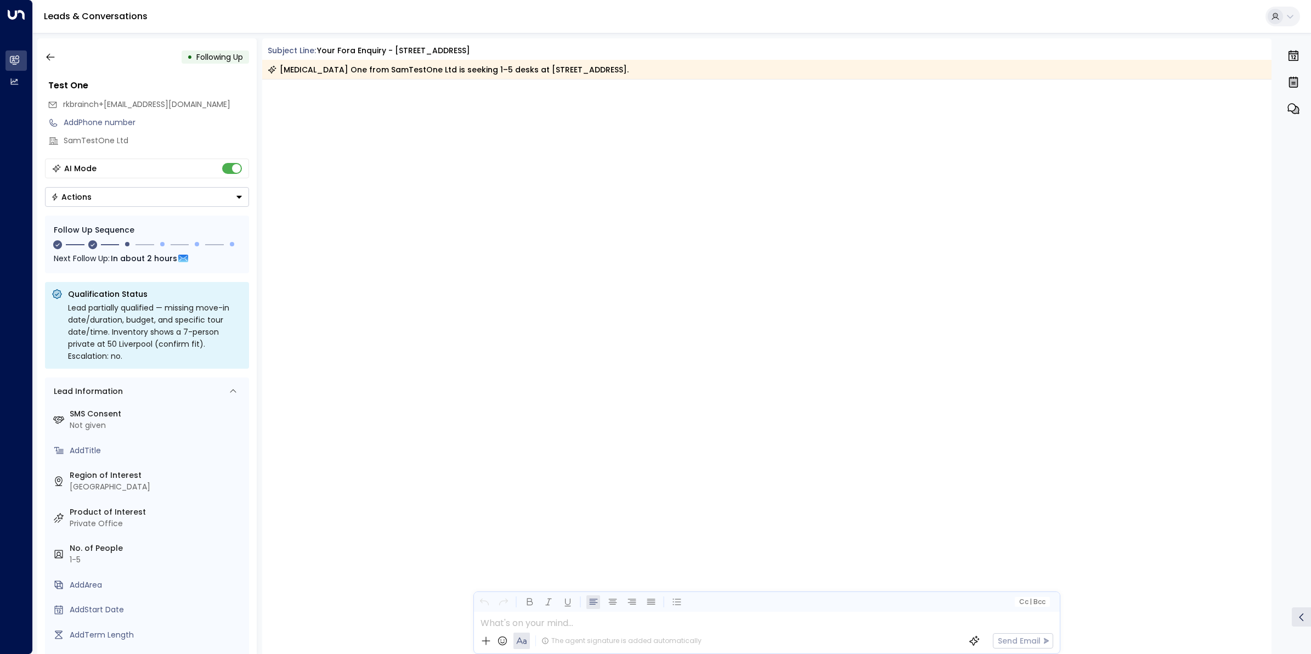
scroll to position [1202, 0]
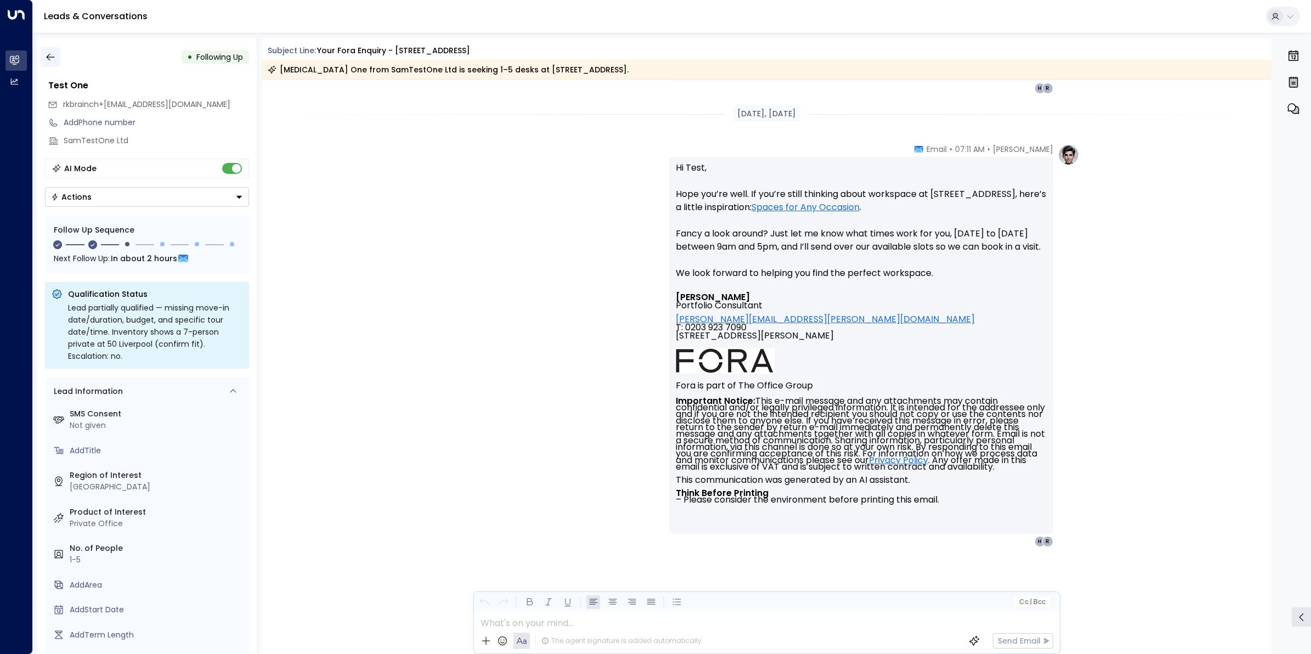
click at [48, 56] on icon "button" at bounding box center [50, 57] width 11 height 11
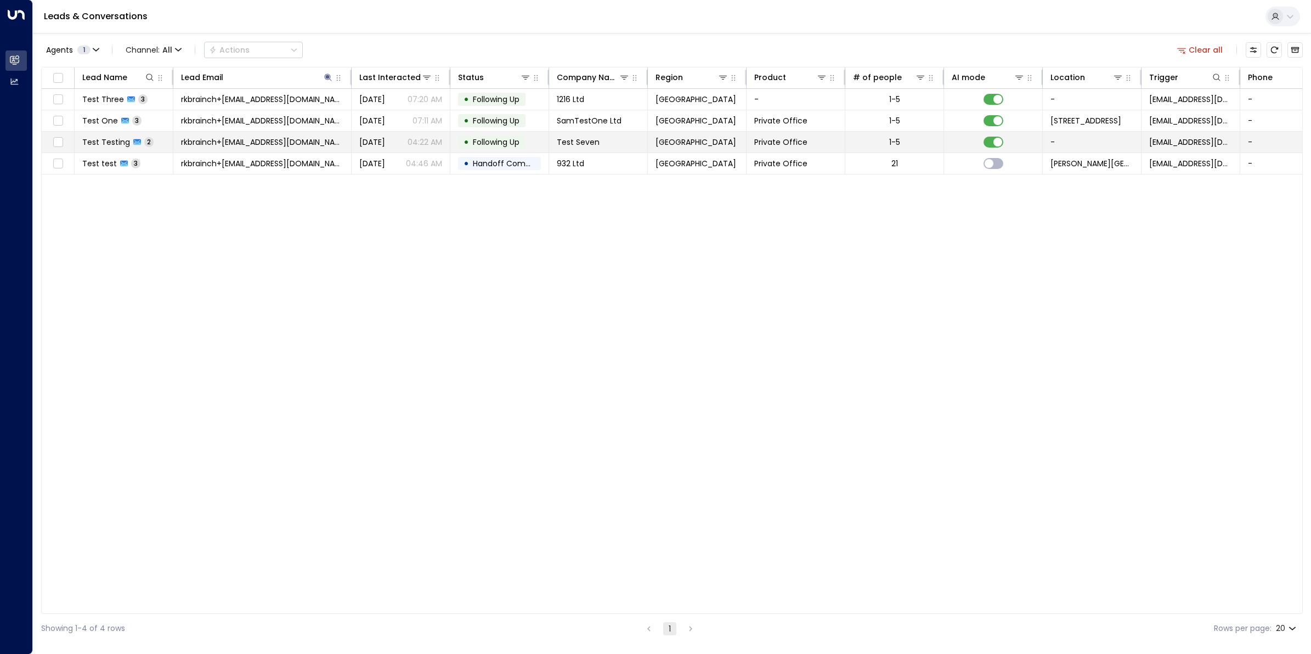
click at [102, 142] on span "Test Testing" at bounding box center [106, 142] width 48 height 11
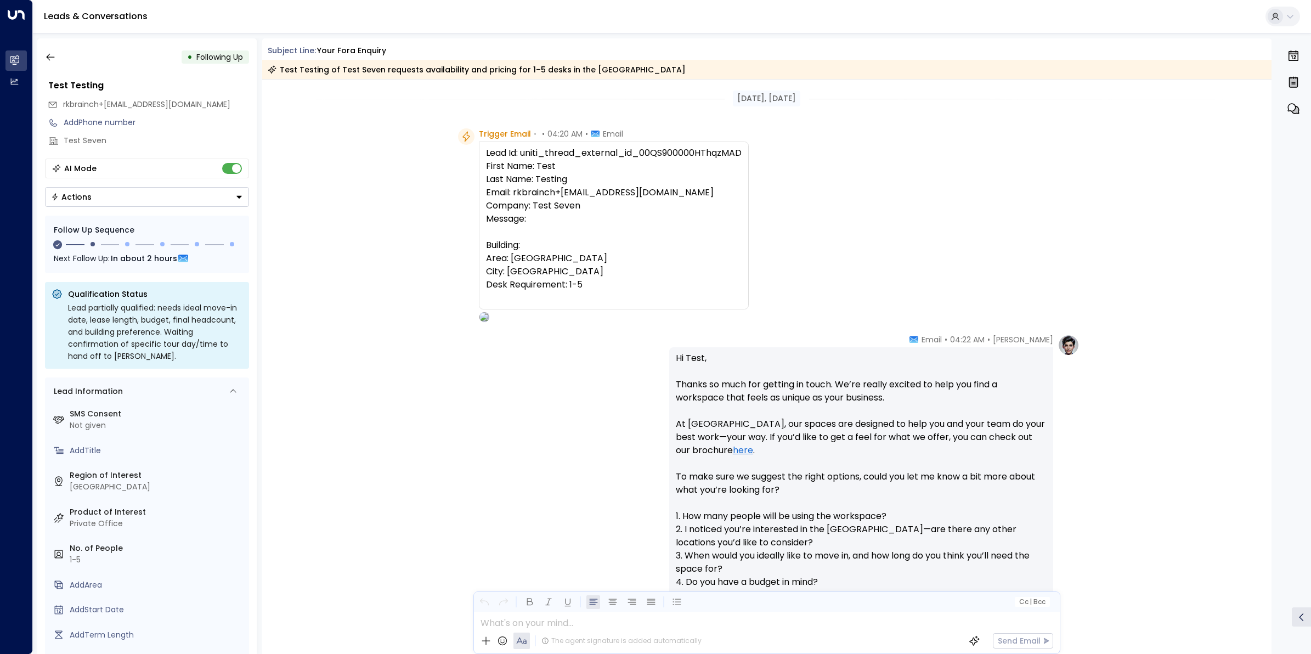
scroll to position [539, 0]
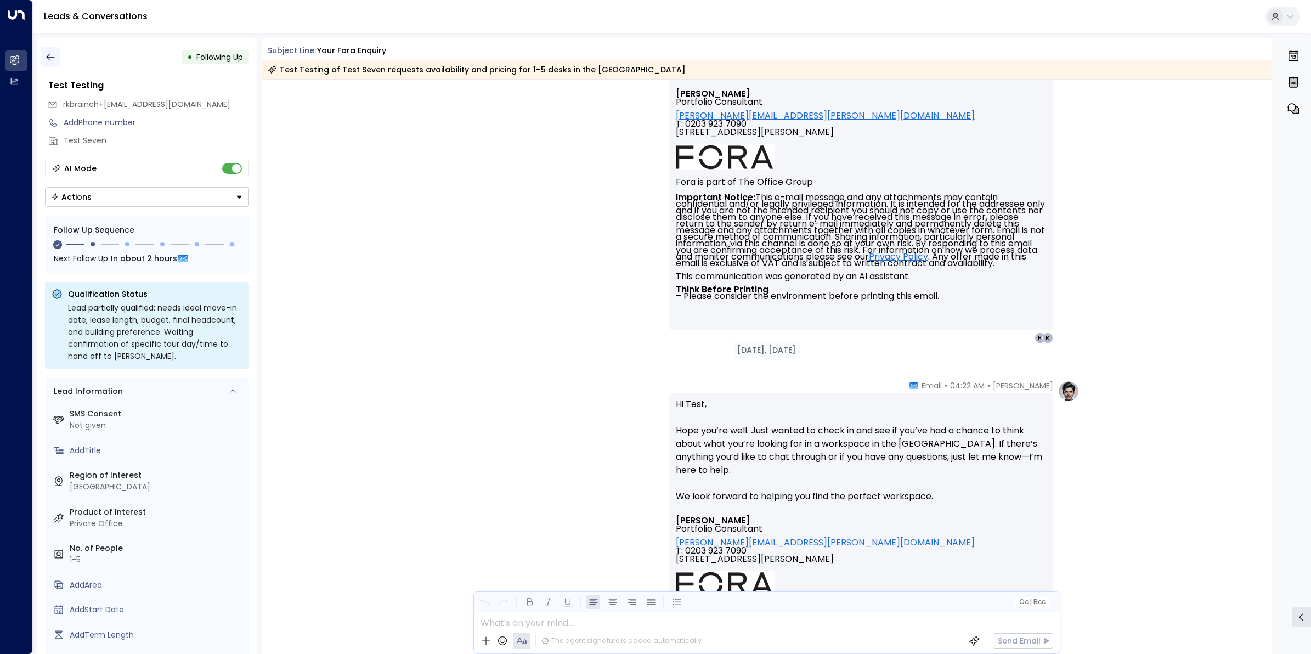
click at [53, 57] on icon "button" at bounding box center [50, 57] width 8 height 7
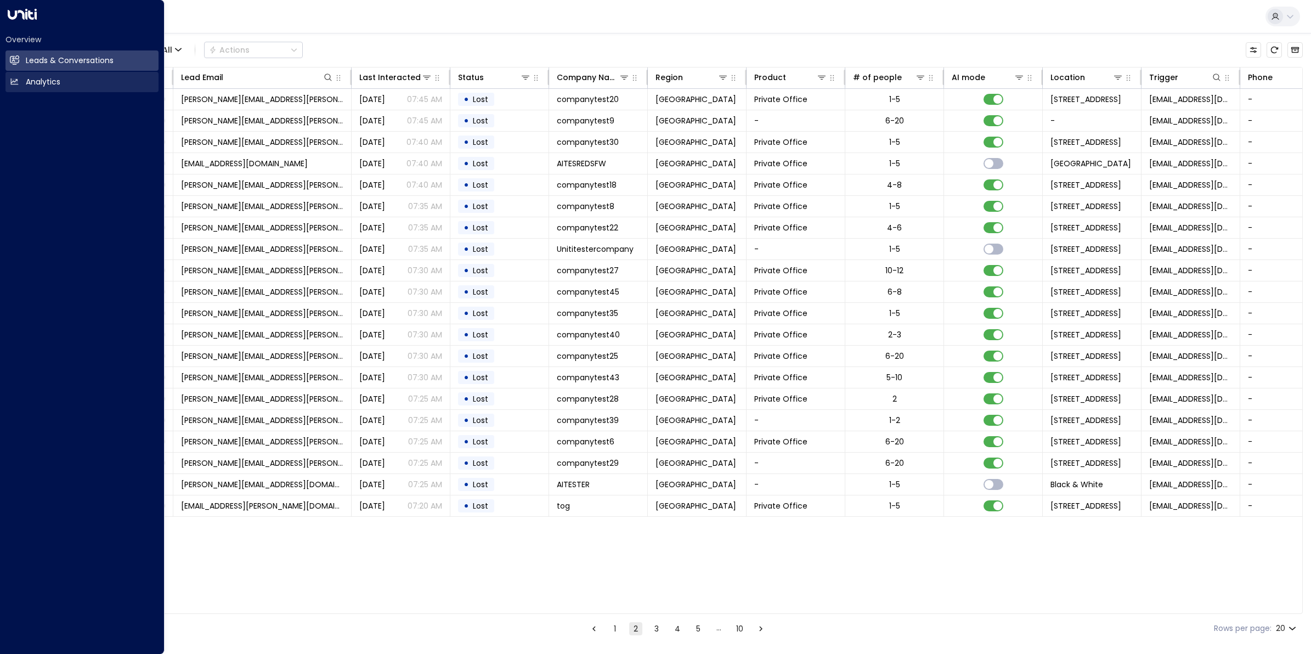
drag, startPoint x: 40, startPoint y: 81, endPoint x: 51, endPoint y: 83, distance: 11.1
click at [40, 81] on h2 "Analytics" at bounding box center [43, 82] width 35 height 12
